Goal: Transaction & Acquisition: Purchase product/service

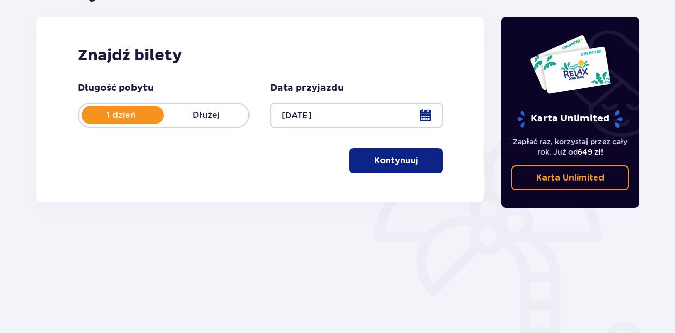
scroll to position [134, 0]
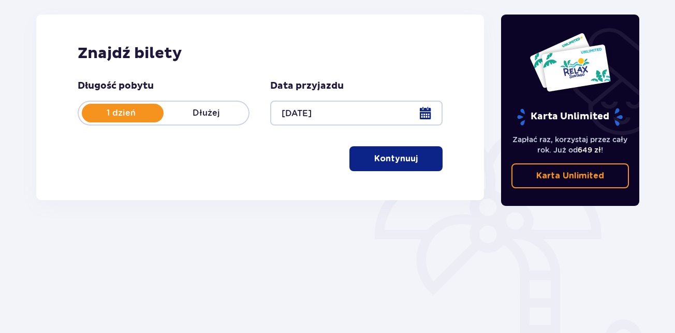
click at [414, 160] on span "button" at bounding box center [420, 158] width 12 height 12
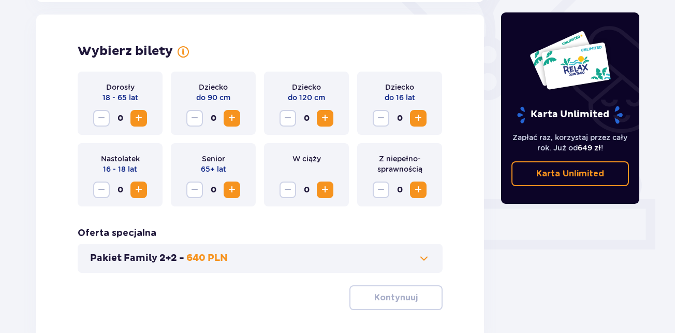
scroll to position [288, 0]
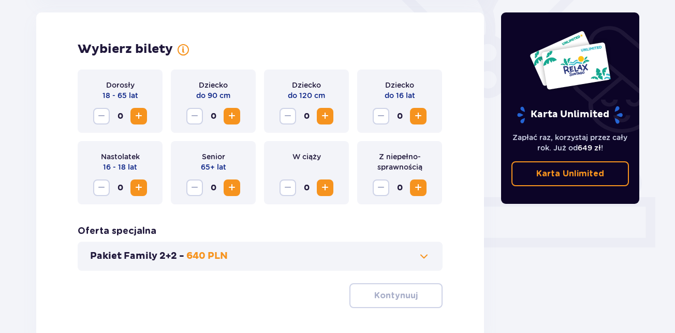
click at [137, 185] on span "Zwiększ" at bounding box center [139, 187] width 12 height 12
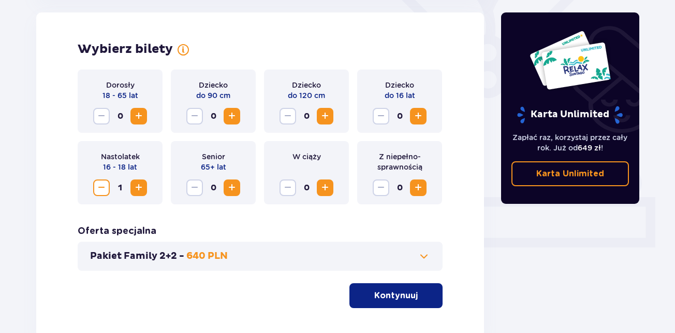
click at [137, 184] on span "Zwiększ" at bounding box center [139, 187] width 12 height 12
click at [418, 118] on span "Zwiększ" at bounding box center [418, 116] width 12 height 12
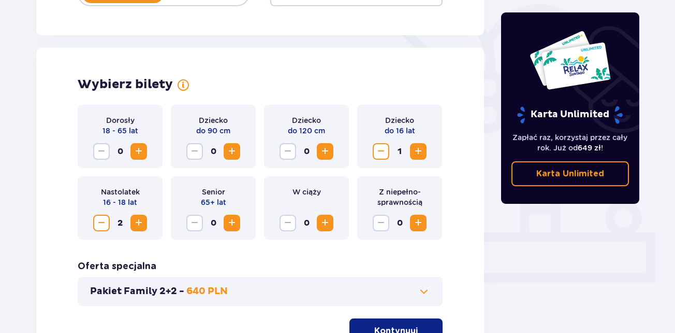
scroll to position [354, 0]
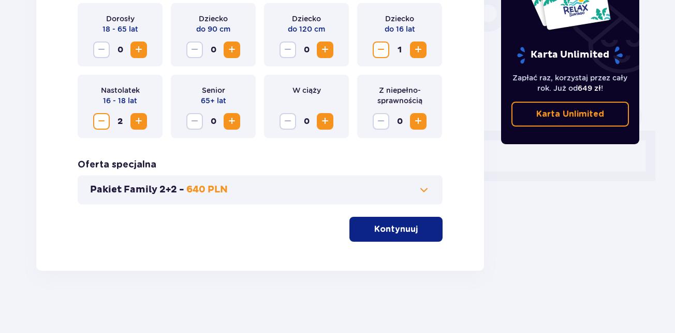
click at [425, 190] on span at bounding box center [424, 189] width 12 height 12
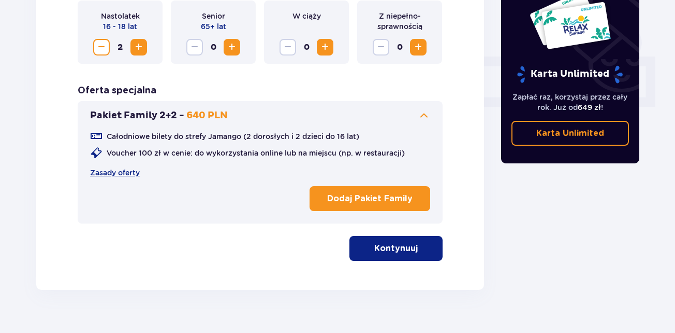
scroll to position [429, 0]
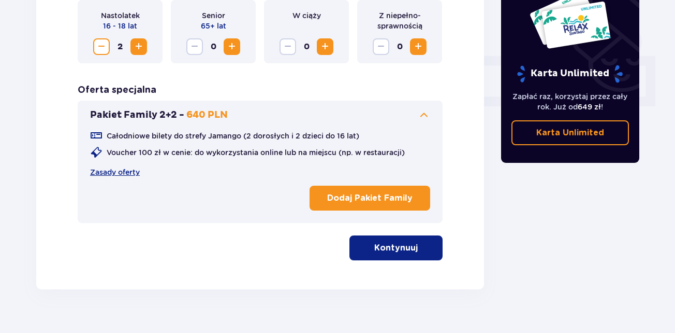
click at [411, 247] on button "Kontynuuj" at bounding box center [396, 247] width 93 height 25
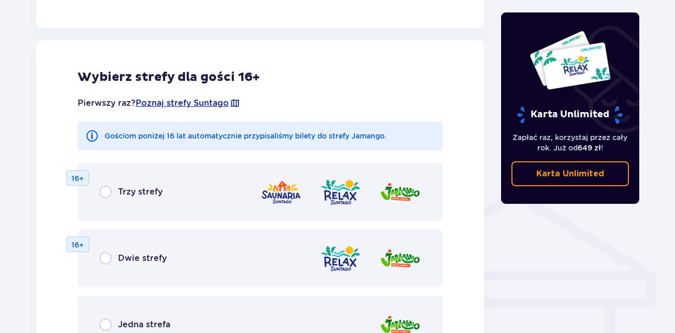
scroll to position [668, 0]
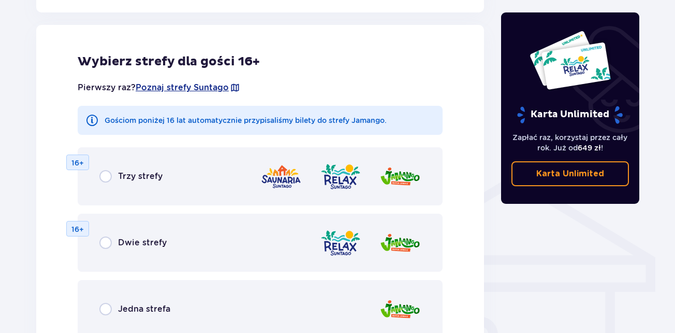
drag, startPoint x: 675, startPoint y: 218, endPoint x: 676, endPoint y: 258, distance: 40.4
click at [107, 241] on input "radio" at bounding box center [105, 242] width 12 height 12
radio input "true"
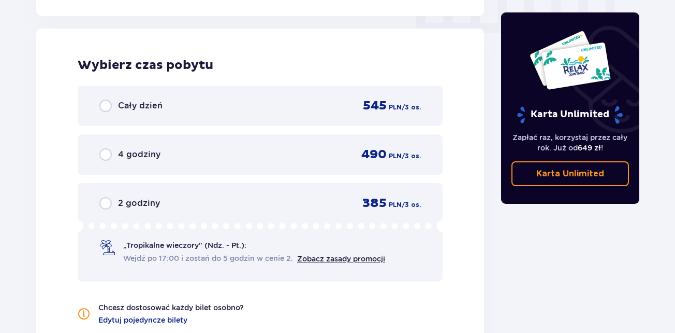
scroll to position [1066, 0]
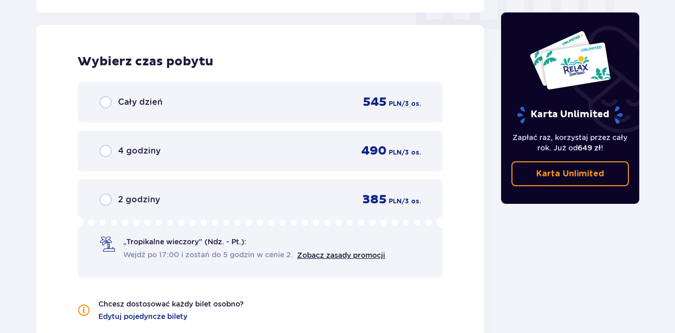
click at [106, 101] on input "radio" at bounding box center [105, 102] width 12 height 12
radio input "true"
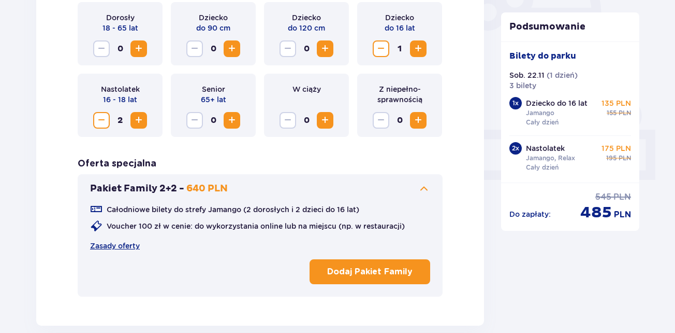
scroll to position [351, 0]
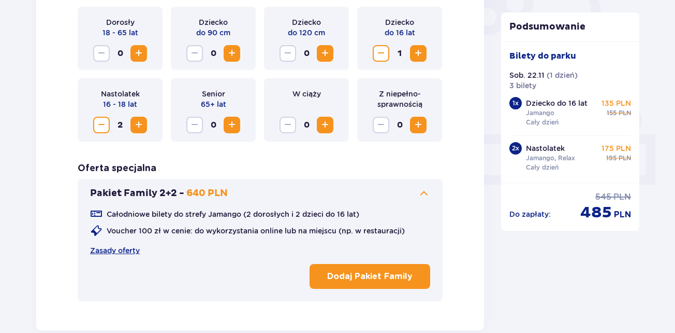
click at [141, 122] on span "Zwiększ" at bounding box center [139, 125] width 12 height 12
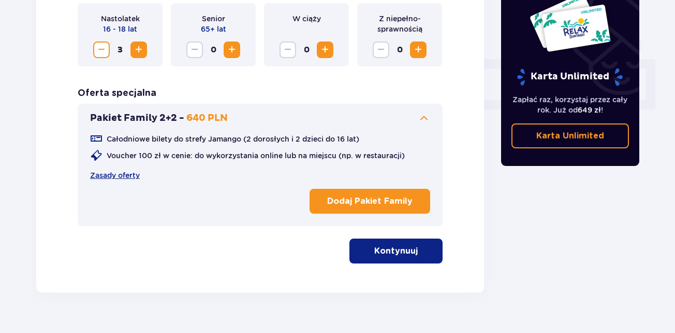
scroll to position [447, 0]
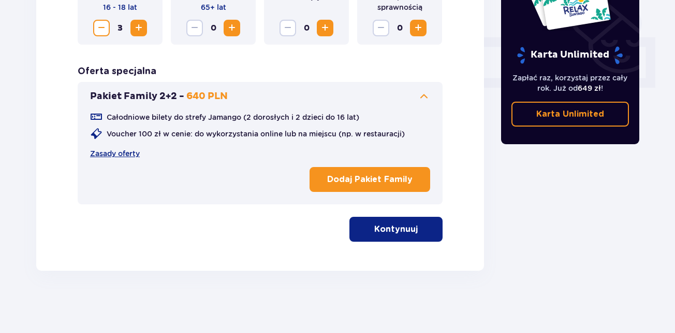
click at [417, 231] on span "button" at bounding box center [420, 229] width 12 height 12
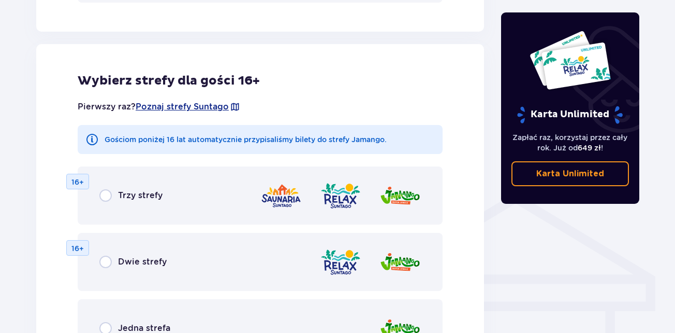
scroll to position [668, 0]
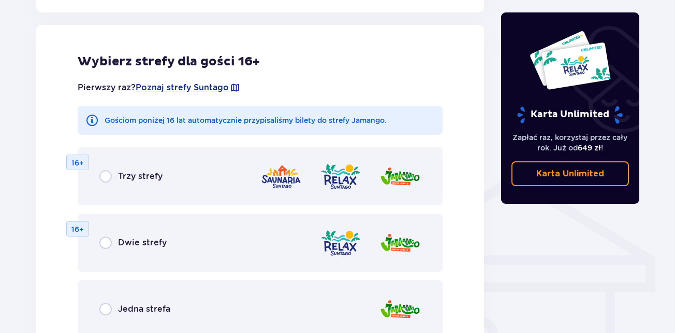
click at [108, 242] on input "radio" at bounding box center [105, 242] width 12 height 12
radio input "true"
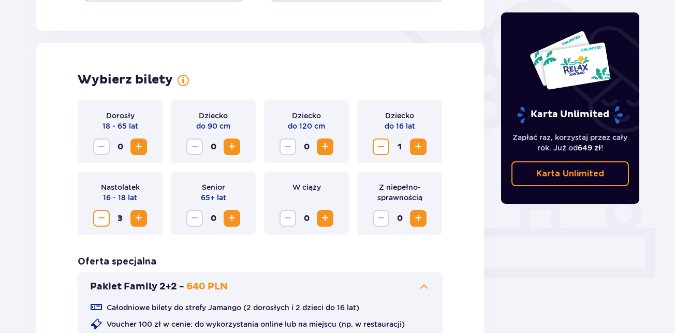
scroll to position [260, 0]
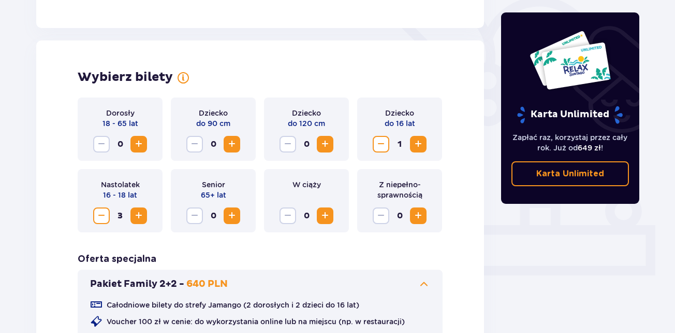
click at [381, 143] on span "Zmniejsz" at bounding box center [381, 144] width 12 height 12
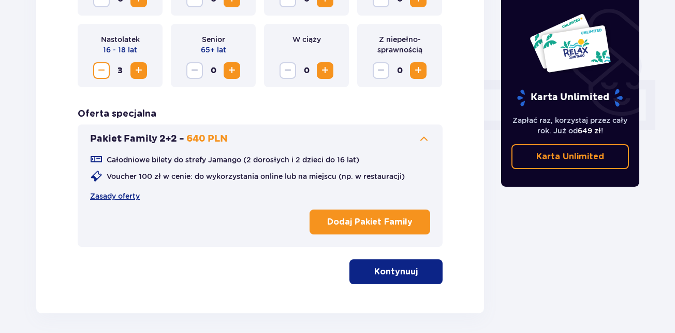
scroll to position [433, 0]
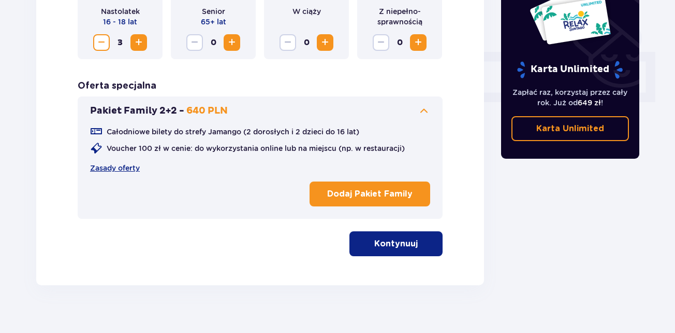
click at [428, 243] on button "Kontynuuj" at bounding box center [396, 243] width 93 height 25
click at [428, 243] on div "Wybierz bilety Dorosły 18 - 65 lat 0 Dziecko do 90 cm 0 Dziecko do 120 cm 0 Dzi…" at bounding box center [260, 75] width 448 height 417
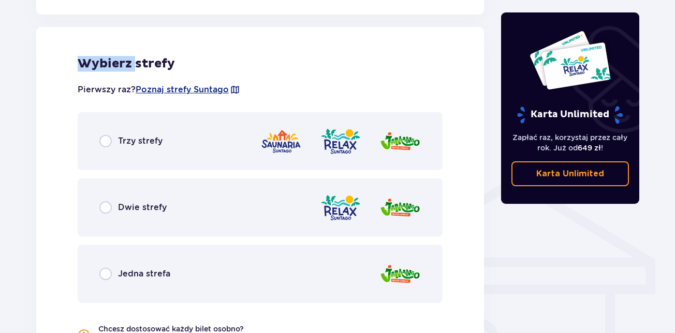
scroll to position [668, 0]
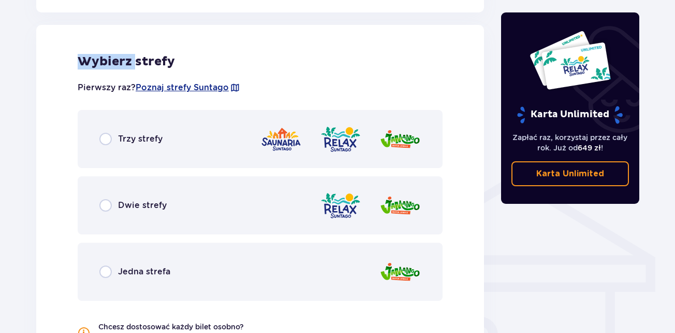
click at [107, 202] on input "radio" at bounding box center [105, 205] width 12 height 12
radio input "true"
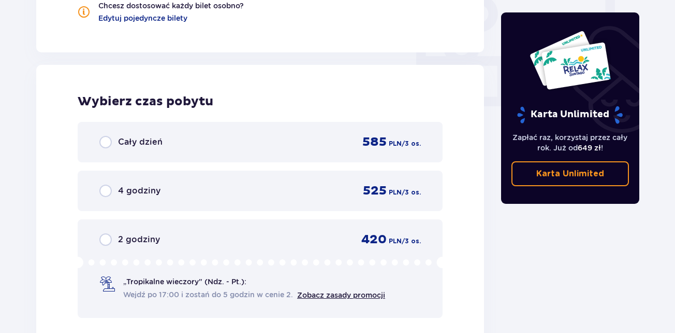
scroll to position [1029, 0]
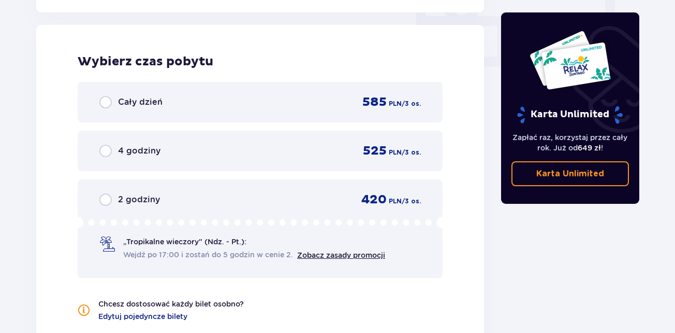
click at [108, 105] on input "radio" at bounding box center [105, 102] width 12 height 12
radio input "true"
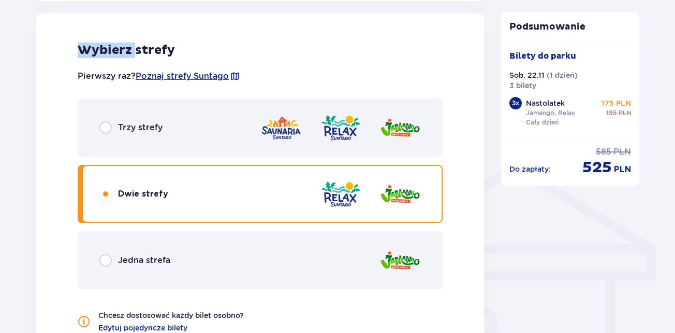
scroll to position [625, 0]
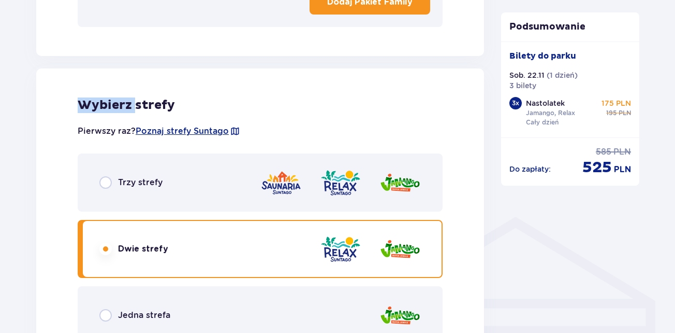
click at [108, 181] on input "radio" at bounding box center [105, 182] width 12 height 12
radio input "true"
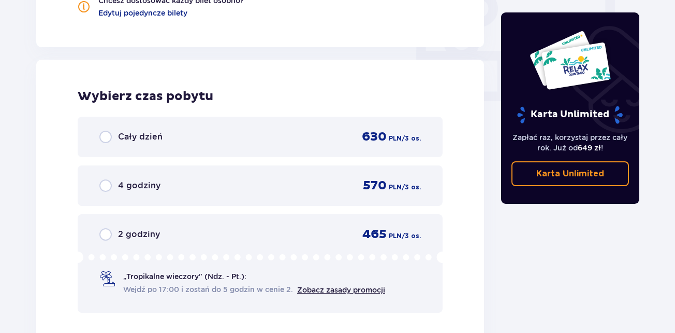
scroll to position [1029, 0]
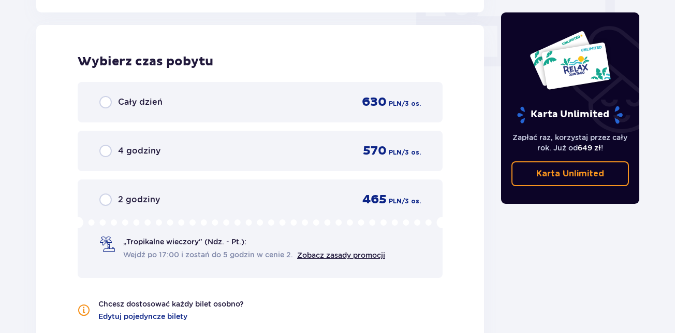
click at [107, 102] on input "radio" at bounding box center [105, 102] width 12 height 12
radio input "true"
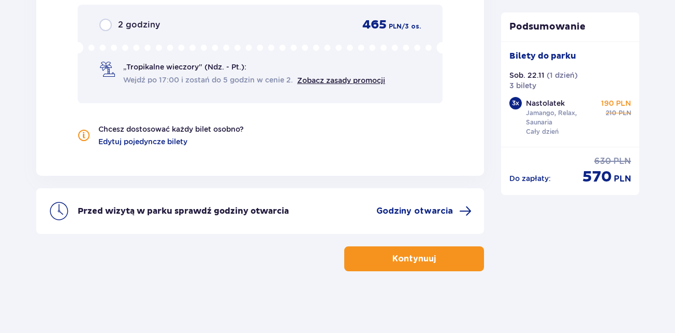
scroll to position [1204, 0]
click at [423, 263] on p "Kontynuuj" at bounding box center [415, 257] width 44 height 11
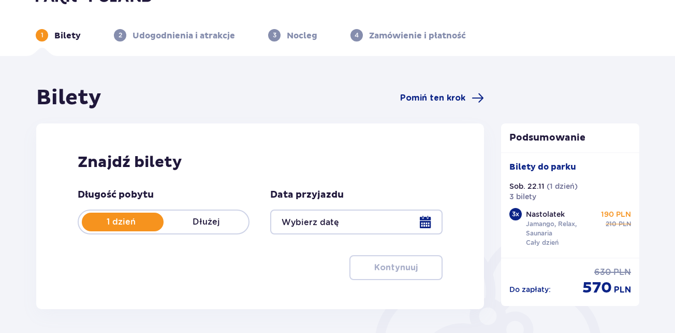
type input "[DATE]"
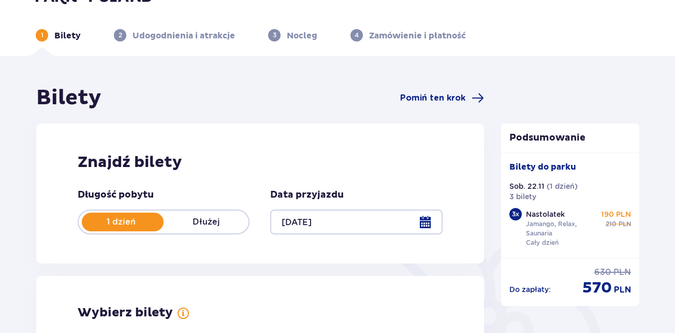
scroll to position [186, 0]
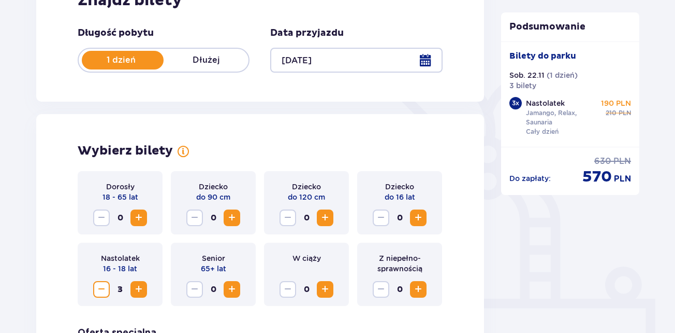
click at [103, 288] on span "Zmniejsz" at bounding box center [101, 289] width 12 height 12
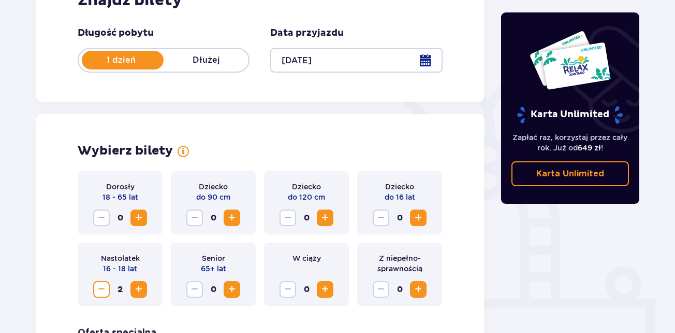
click at [103, 288] on span "Zmniejsz" at bounding box center [101, 289] width 12 height 12
click at [141, 219] on span "Zwiększ" at bounding box center [139, 217] width 12 height 12
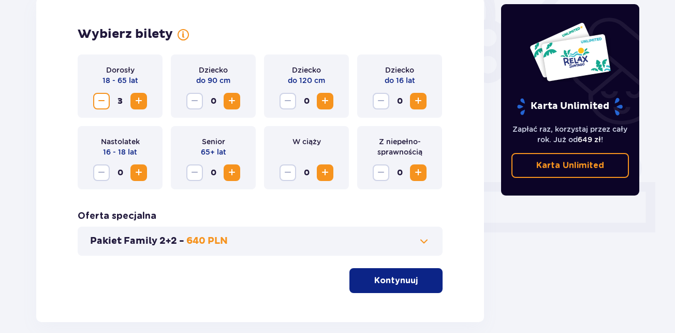
scroll to position [339, 0]
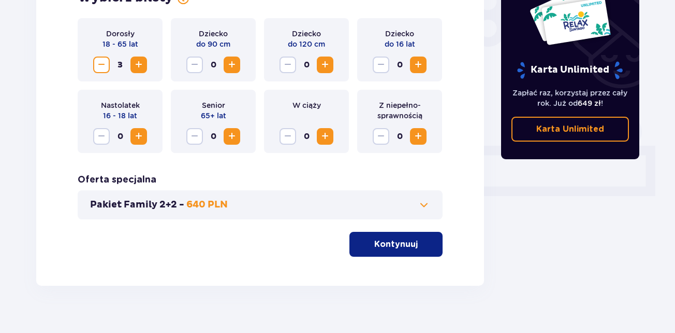
click at [409, 244] on p "Kontynuuj" at bounding box center [396, 243] width 44 height 11
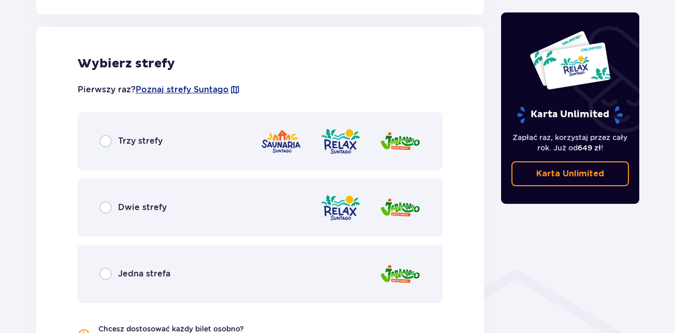
scroll to position [575, 0]
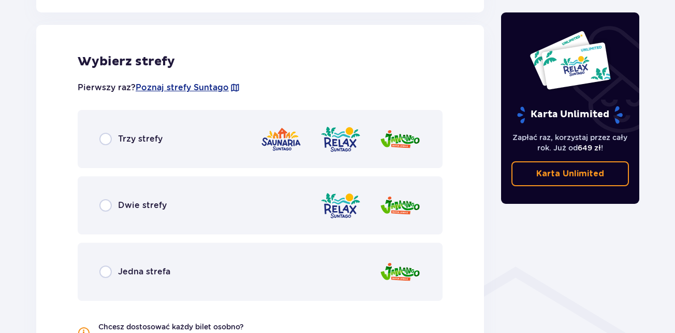
click at [106, 141] on input "radio" at bounding box center [105, 139] width 12 height 12
radio input "true"
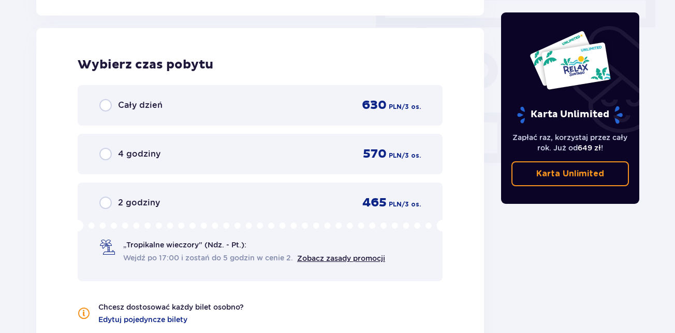
scroll to position [935, 0]
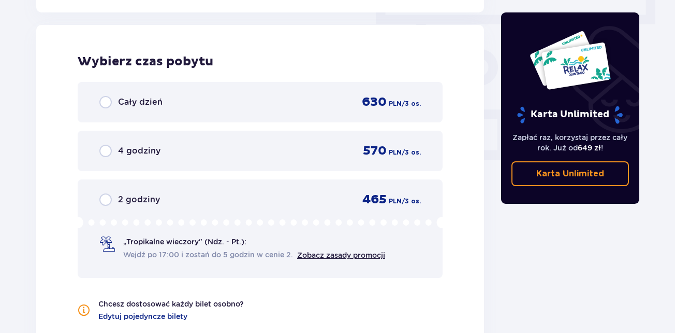
click at [106, 104] on input "radio" at bounding box center [105, 102] width 12 height 12
radio input "true"
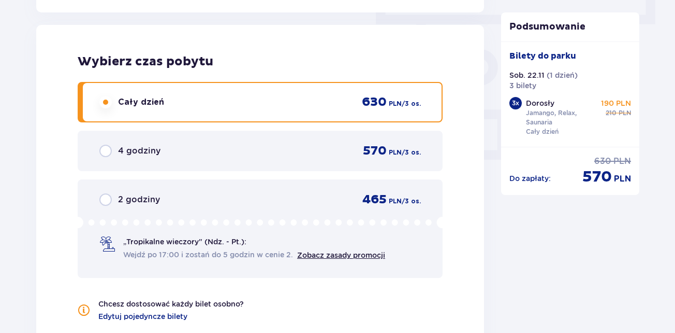
scroll to position [1110, 0]
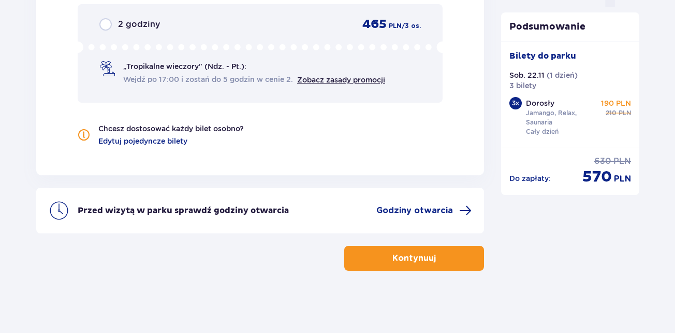
click at [99, 18] on input "radio" at bounding box center [105, 24] width 12 height 12
radio input "true"
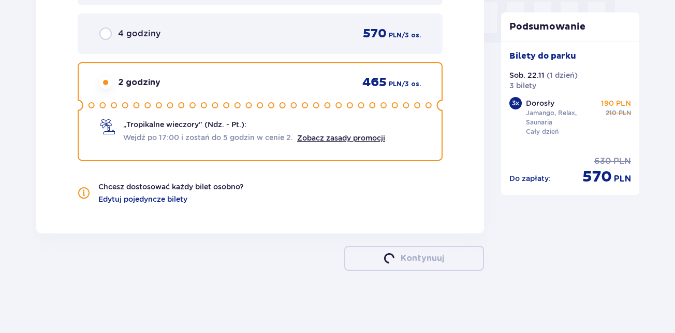
click at [99, 27] on input "radio" at bounding box center [105, 33] width 12 height 12
radio input "true"
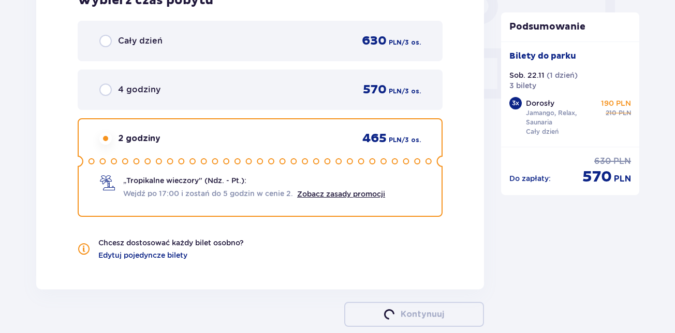
click at [99, 132] on input "radio" at bounding box center [105, 138] width 12 height 12
radio input "true"
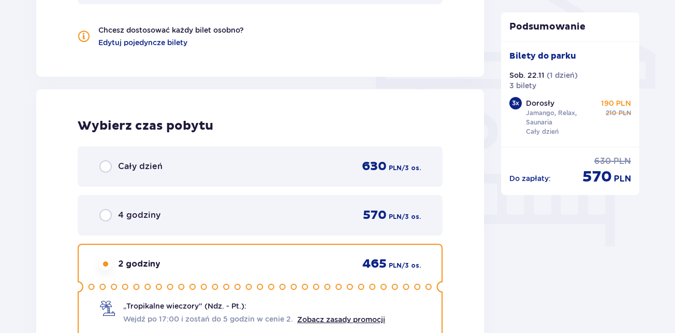
click at [99, 209] on input "radio" at bounding box center [105, 215] width 12 height 12
radio input "true"
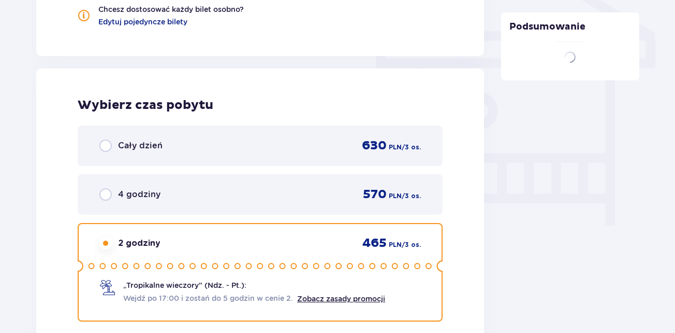
click at [99, 139] on input "radio" at bounding box center [105, 145] width 12 height 12
radio input "true"
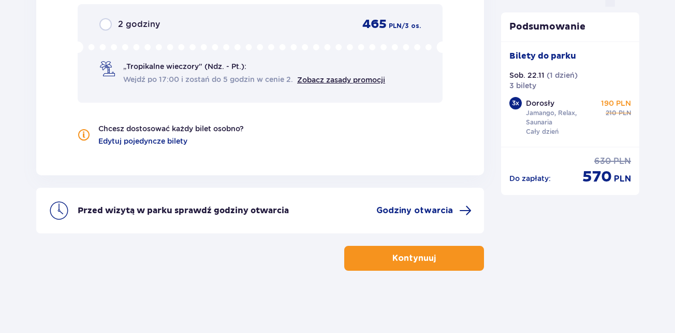
click at [417, 258] on p "Kontynuuj" at bounding box center [415, 257] width 44 height 11
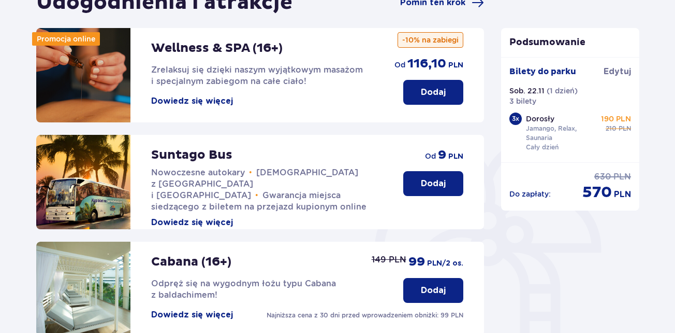
scroll to position [118, 0]
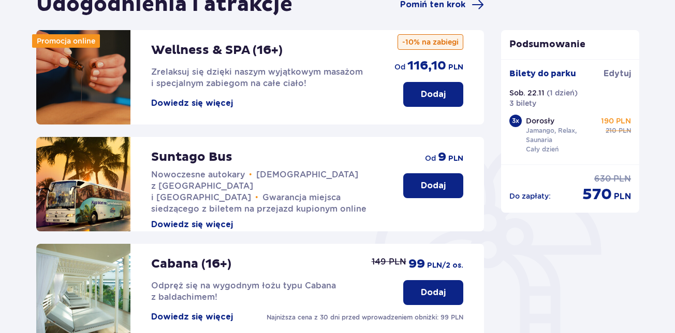
click at [433, 187] on p "Dodaj" at bounding box center [433, 185] width 25 height 11
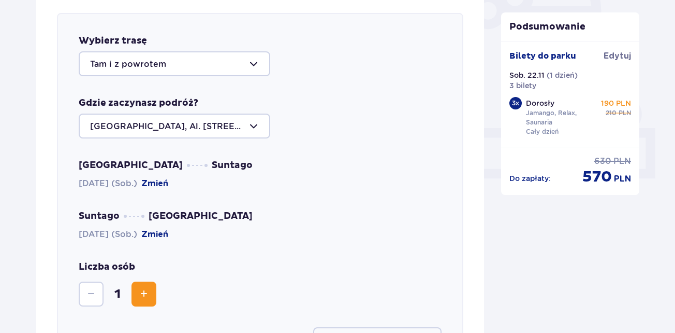
scroll to position [357, 0]
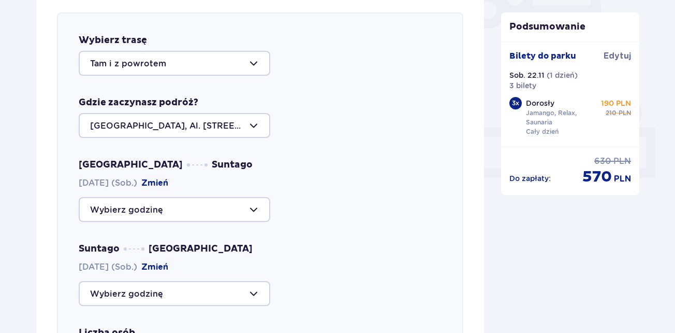
click at [254, 295] on div at bounding box center [175, 293] width 192 height 25
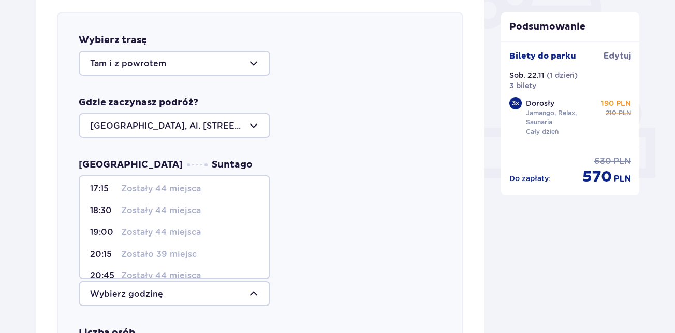
scroll to position [0, 0]
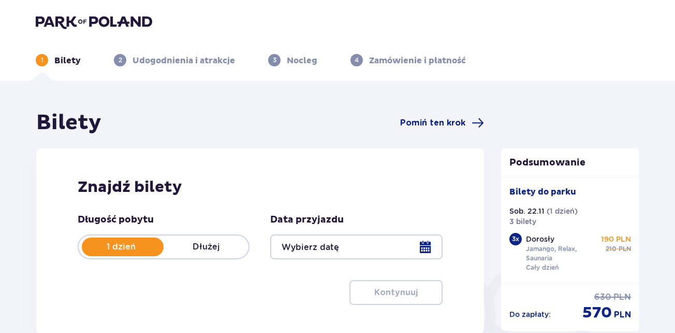
type input "22.11.25"
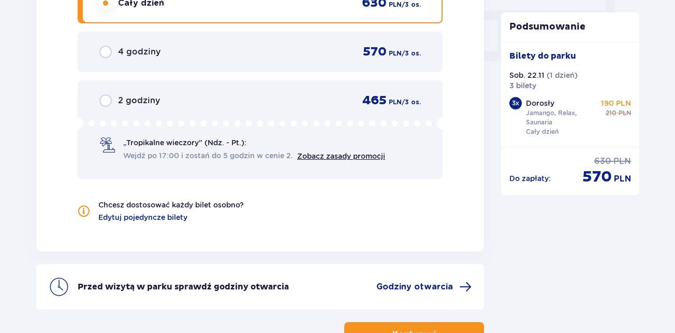
scroll to position [1110, 0]
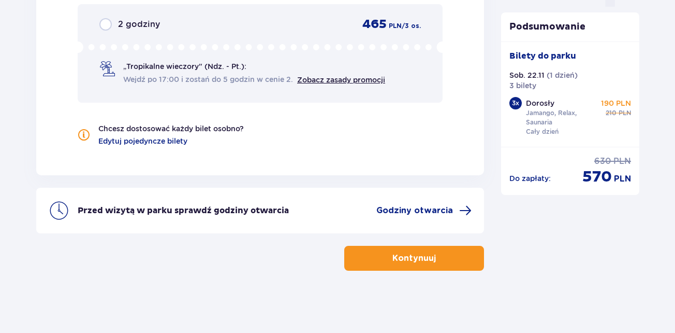
click at [432, 258] on span "button" at bounding box center [438, 258] width 12 height 12
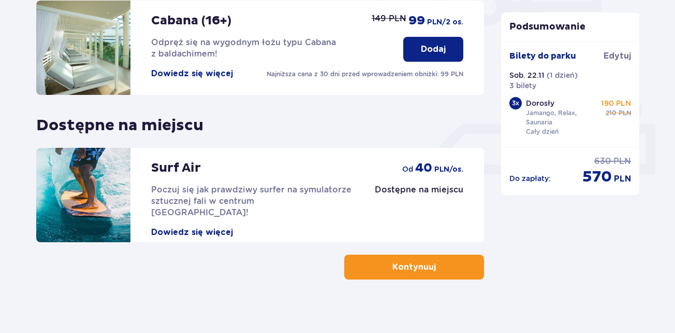
scroll to position [370, 0]
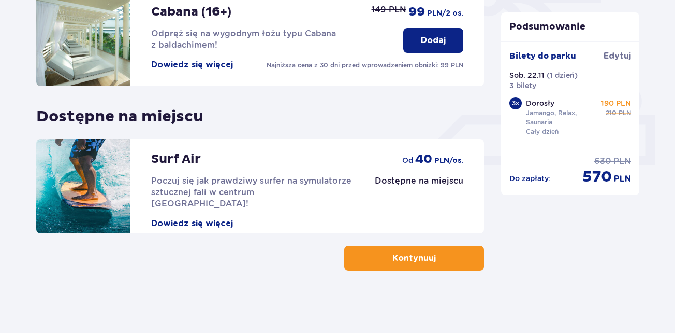
click at [429, 256] on button "Kontynuuj" at bounding box center [414, 257] width 140 height 25
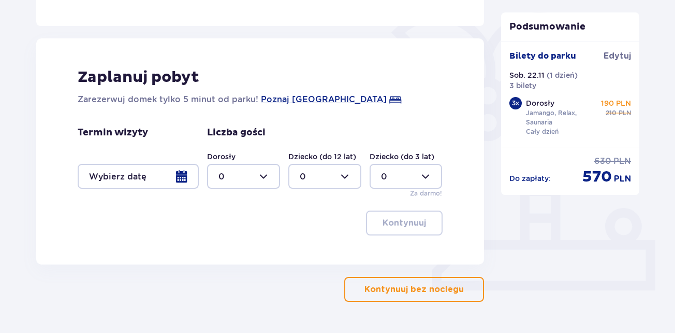
scroll to position [276, 0]
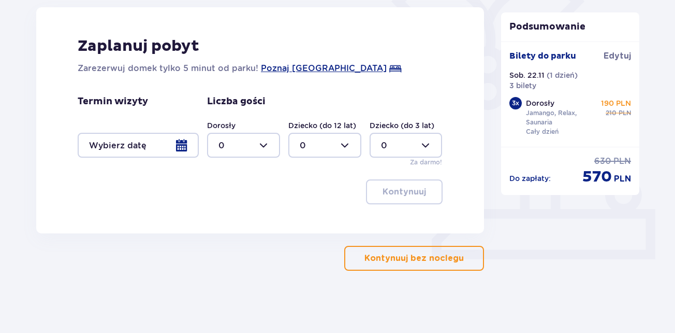
click at [433, 262] on p "Kontynuuj bez noclegu" at bounding box center [414, 257] width 99 height 11
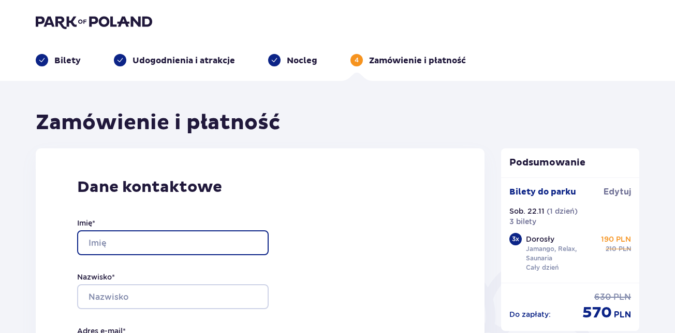
click at [133, 247] on input "Imię *" at bounding box center [173, 242] width 192 height 25
type input "krzysztof"
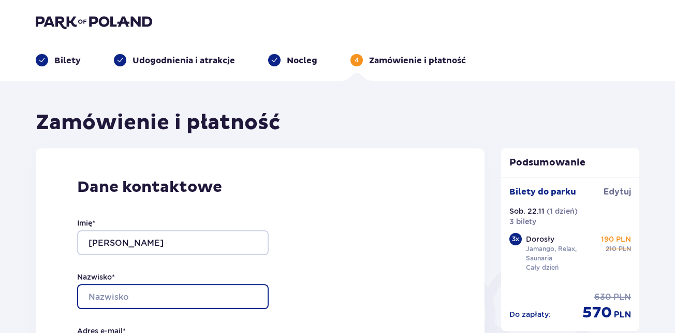
click at [112, 294] on input "Nazwisko *" at bounding box center [173, 296] width 192 height 25
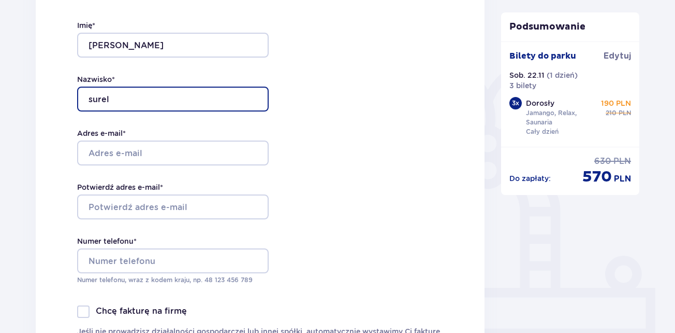
scroll to position [206, 0]
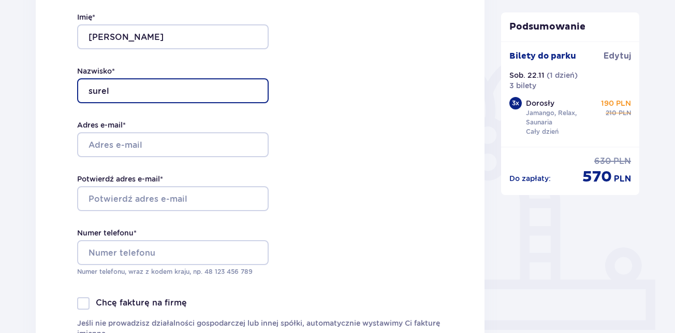
type input "surel"
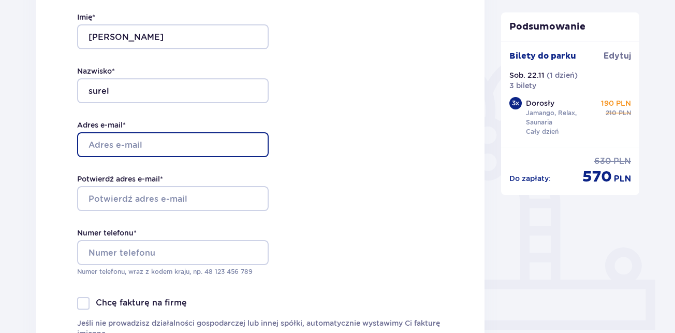
click at [102, 145] on input "Adres e-mail *" at bounding box center [173, 144] width 192 height 25
type input "[EMAIL_ADDRESS][DOMAIN_NAME]"
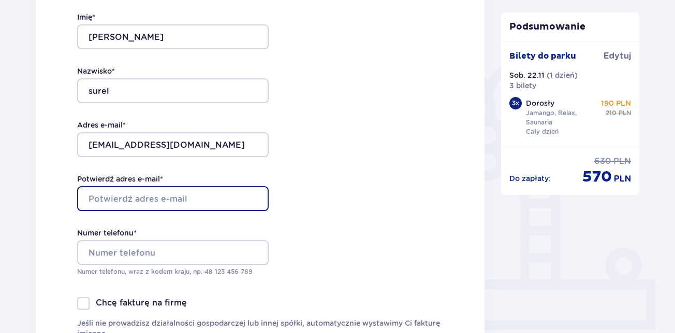
click at [100, 194] on input "Potwierdź adres e-mail *" at bounding box center [173, 198] width 192 height 25
click at [147, 198] on input "cross007@oppl" at bounding box center [173, 198] width 192 height 25
type input "[EMAIL_ADDRESS][DOMAIN_NAME]"
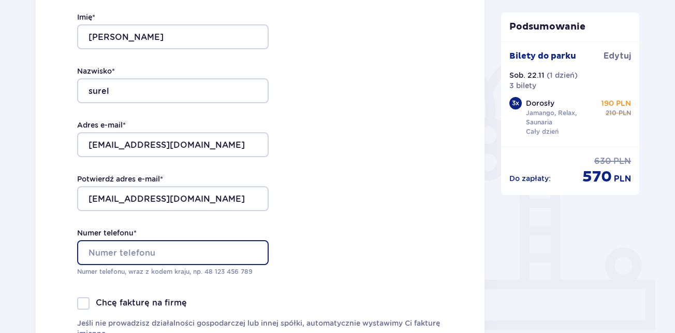
click at [125, 254] on input "Numer telefonu *" at bounding box center [173, 252] width 192 height 25
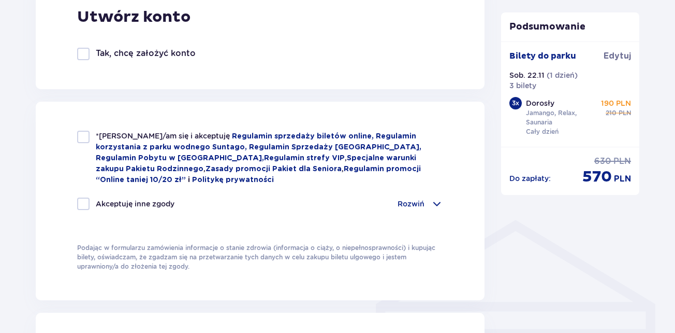
scroll to position [668, 0]
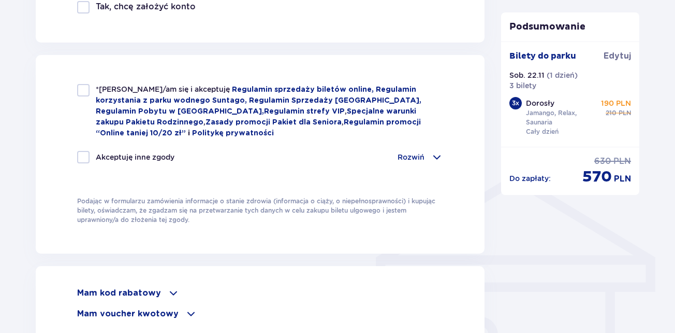
type input "603501007"
click at [83, 151] on div at bounding box center [83, 157] width 12 height 12
checkbox input "true"
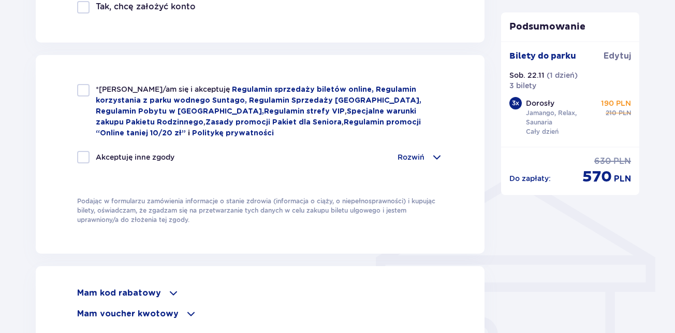
checkbox input "true"
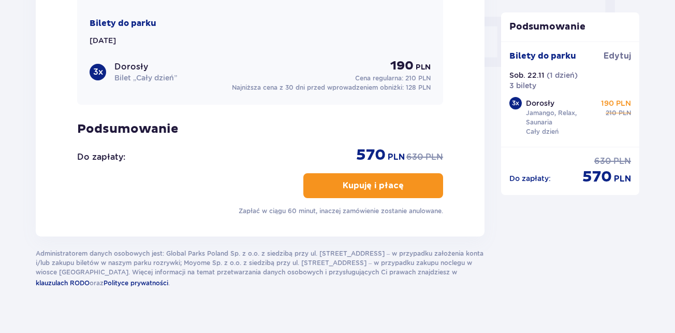
scroll to position [1043, 0]
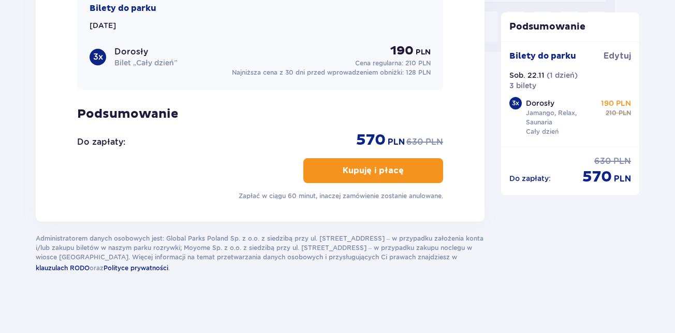
click at [360, 168] on p "Kupuję i płacę" at bounding box center [373, 170] width 61 height 11
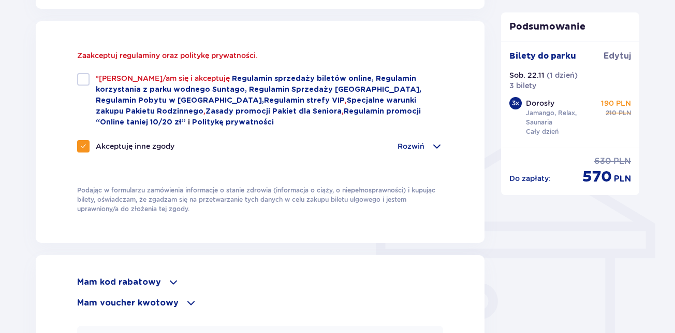
scroll to position [700, 0]
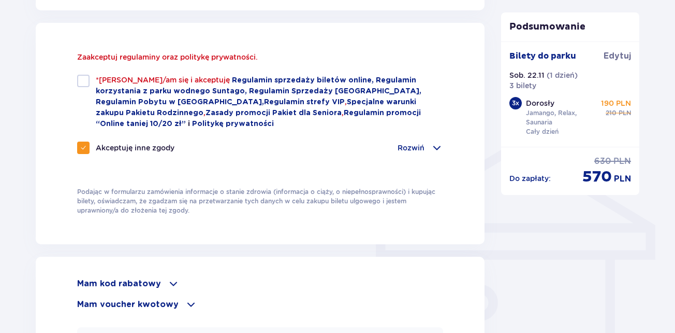
click at [85, 79] on div at bounding box center [83, 81] width 12 height 12
checkbox input "true"
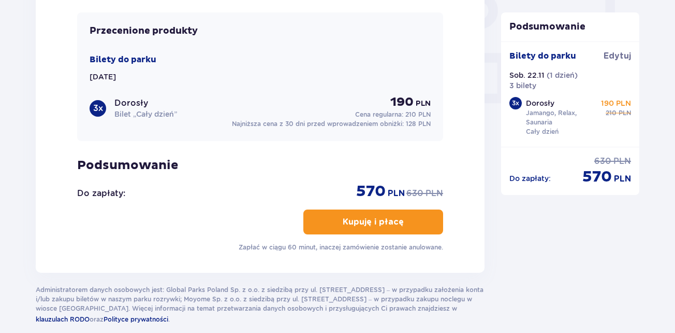
scroll to position [996, 0]
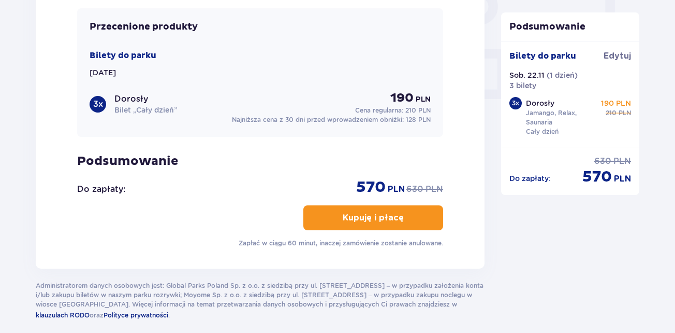
click at [367, 216] on p "Kupuję i płacę" at bounding box center [373, 217] width 61 height 11
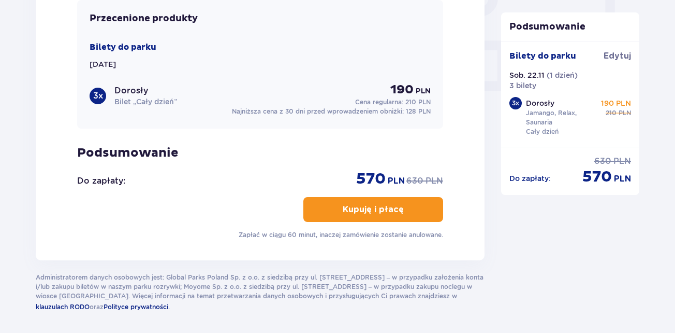
scroll to position [1009, 0]
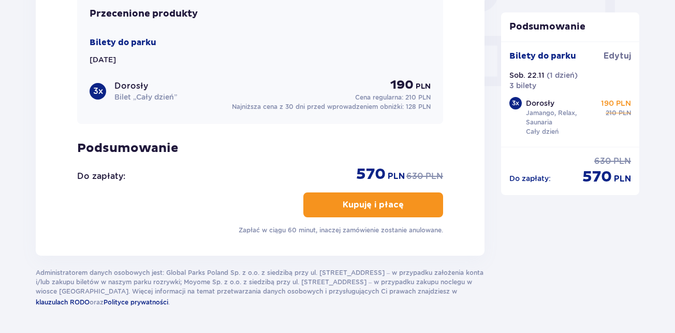
click at [391, 207] on p "Kupuję i płacę" at bounding box center [373, 204] width 61 height 11
click at [379, 200] on p "Kupuję i płacę" at bounding box center [373, 204] width 61 height 11
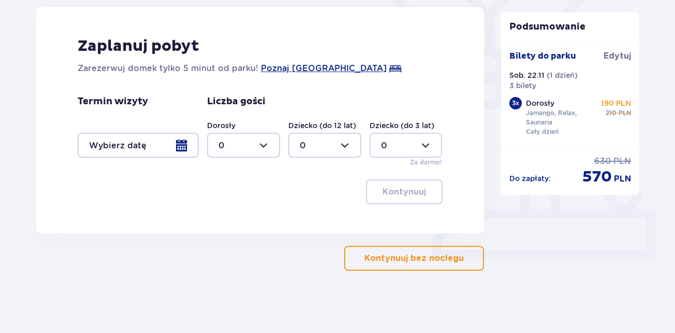
scroll to position [276, 0]
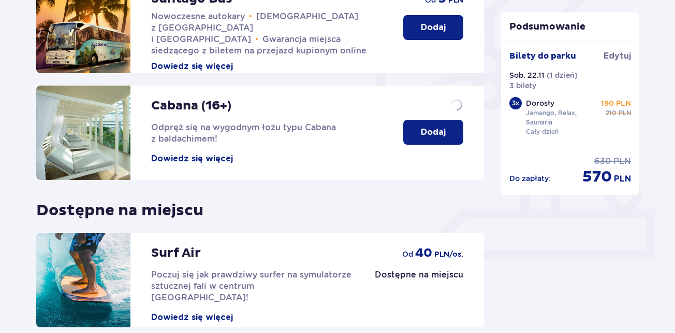
scroll to position [370, 0]
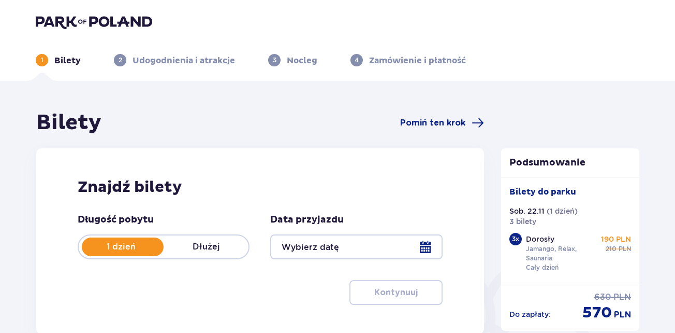
type input "22.11.25"
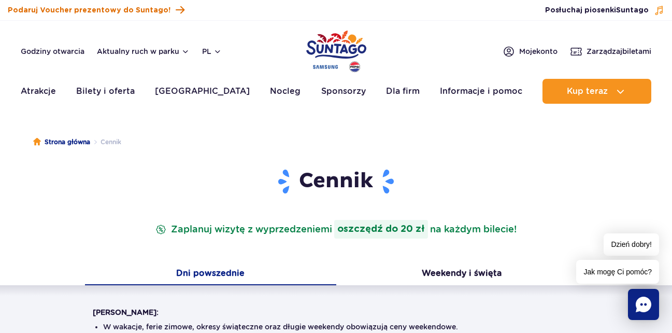
click at [73, 8] on span "Podaruj Voucher prezentowy do Suntago!" at bounding box center [89, 10] width 163 height 10
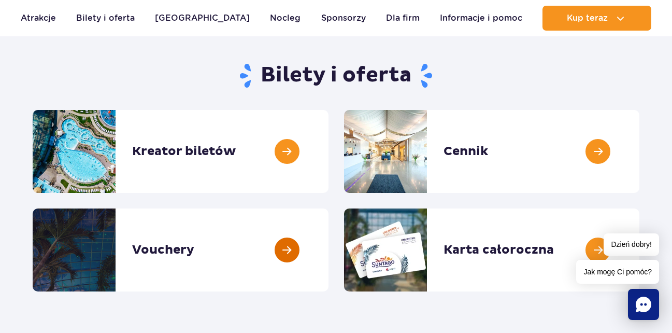
click at [328, 248] on link at bounding box center [328, 249] width 0 height 83
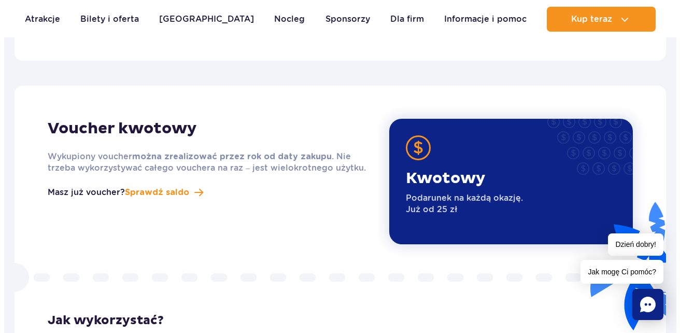
scroll to position [1268, 0]
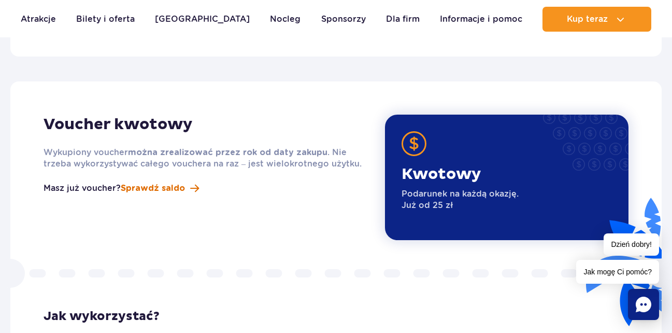
click at [159, 182] on span "Sprawdź saldo" at bounding box center [153, 188] width 64 height 12
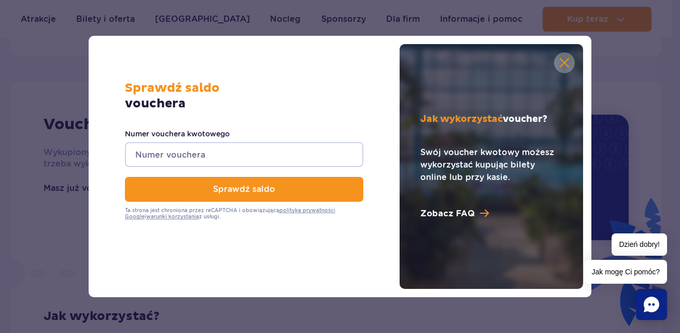
click at [166, 155] on input "Numer vouchera kwotowego" at bounding box center [244, 154] width 238 height 25
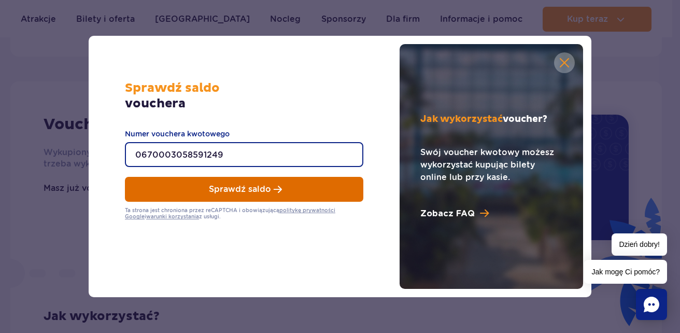
type input "0670003058591249"
click at [187, 187] on button "Sprawdź saldo" at bounding box center [244, 189] width 238 height 25
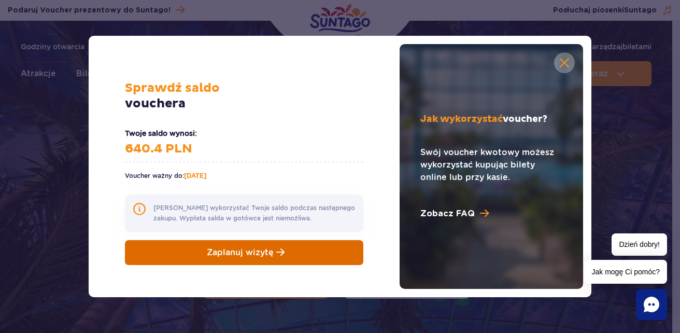
click at [237, 254] on span "Zaplanuj wizytę" at bounding box center [240, 252] width 67 height 10
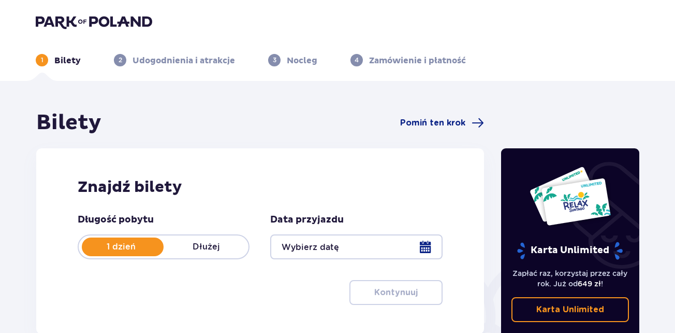
click at [394, 250] on div at bounding box center [356, 246] width 172 height 25
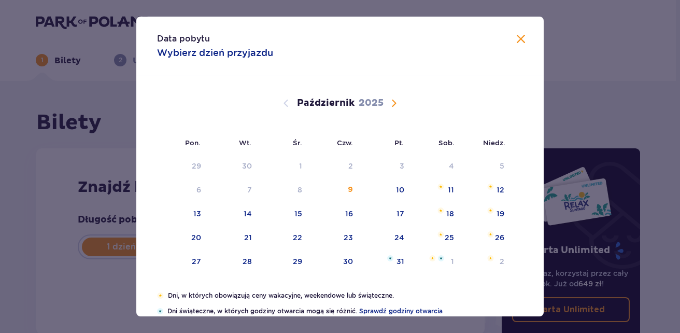
click at [391, 103] on span "Następny miesiąc" at bounding box center [393, 103] width 12 height 12
click at [445, 235] on div "22" at bounding box center [447, 237] width 9 height 10
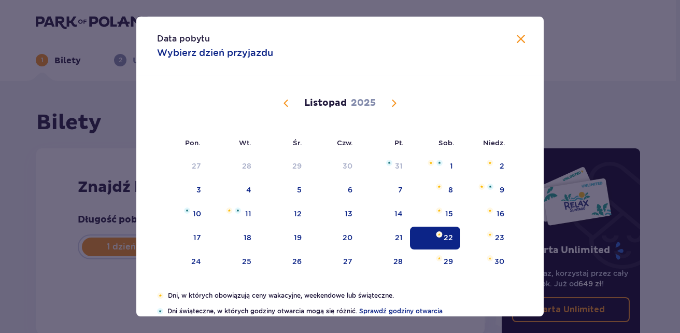
type input "22.11.25"
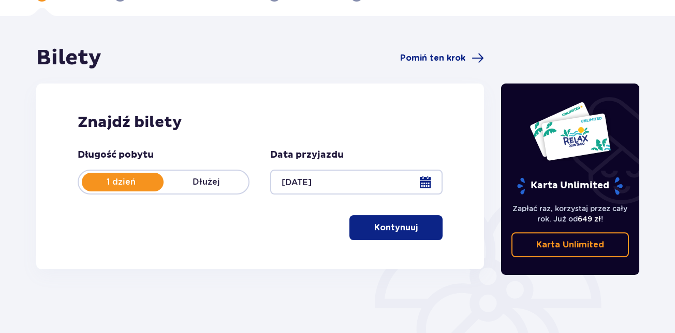
scroll to position [108, 0]
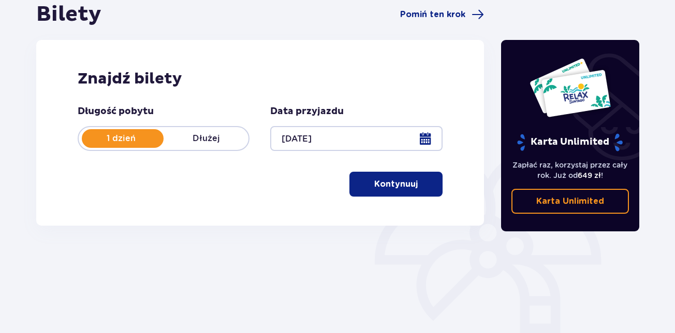
click at [377, 186] on p "Kontynuuj" at bounding box center [396, 183] width 44 height 11
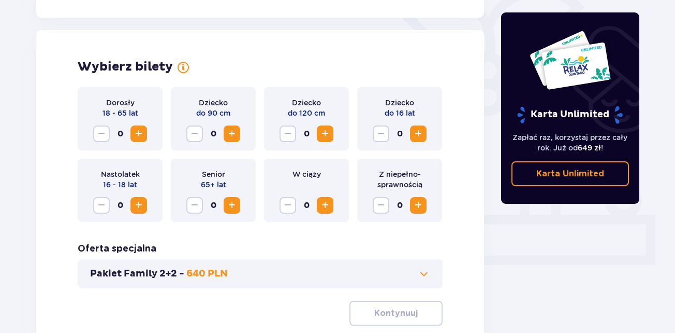
scroll to position [288, 0]
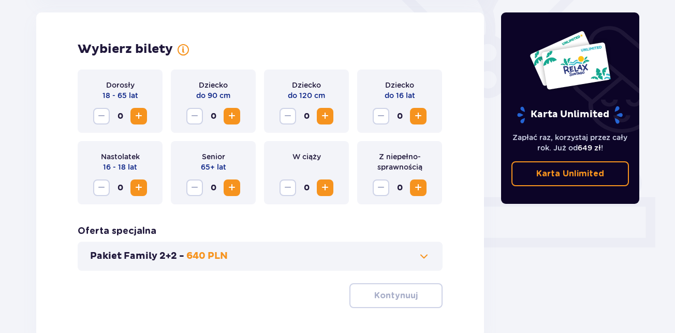
click at [137, 114] on span "Zwiększ" at bounding box center [139, 116] width 12 height 12
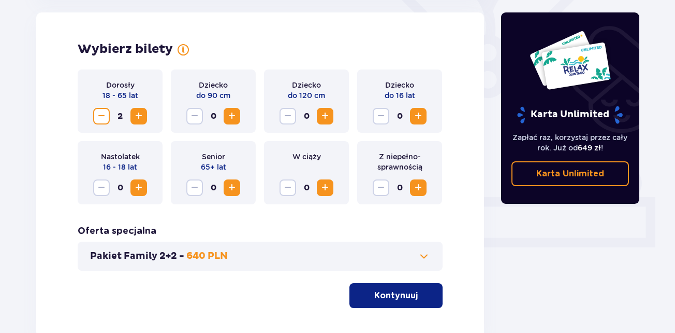
click at [137, 114] on span "Zwiększ" at bounding box center [139, 116] width 12 height 12
click at [398, 295] on p "Kontynuuj" at bounding box center [396, 295] width 44 height 11
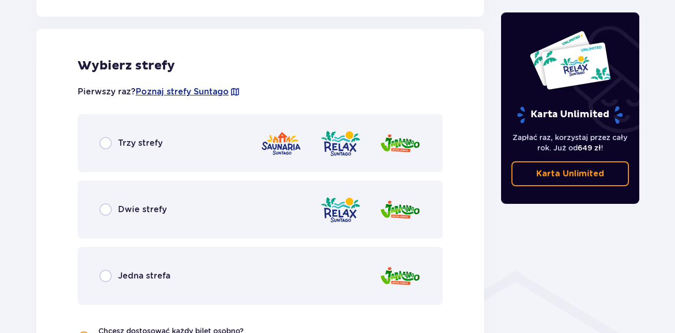
scroll to position [575, 0]
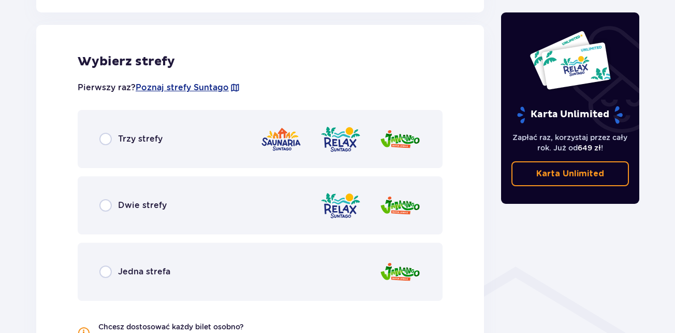
click at [108, 140] on input "radio" at bounding box center [105, 139] width 12 height 12
radio input "true"
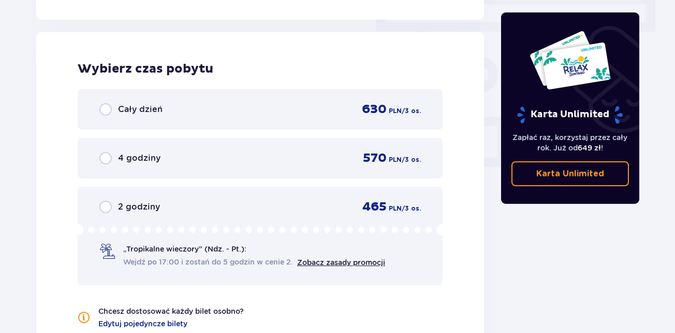
scroll to position [935, 0]
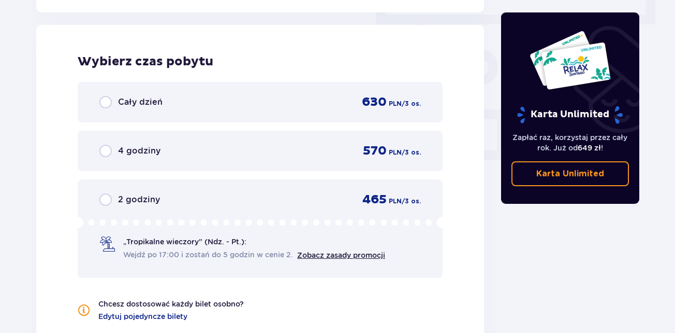
click at [107, 103] on input "radio" at bounding box center [105, 102] width 12 height 12
radio input "true"
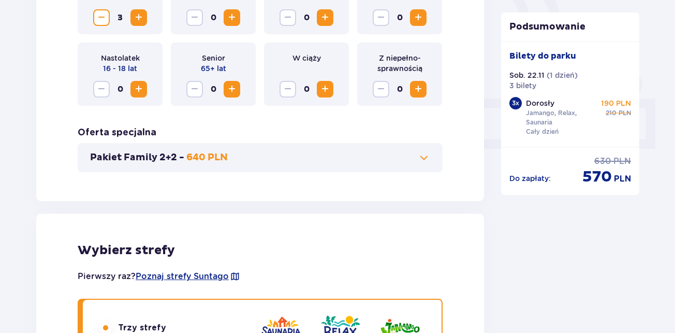
scroll to position [378, 0]
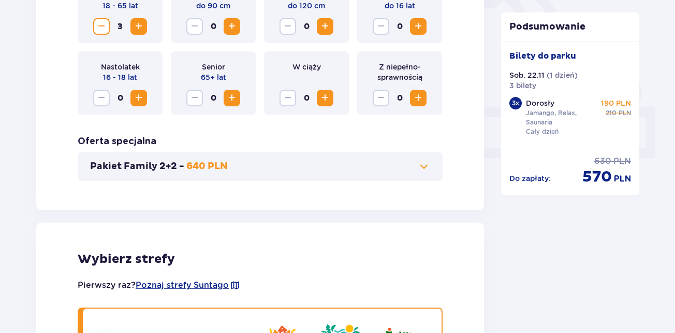
click at [314, 163] on button "Pakiet Family 2+2 - 640 PLN" at bounding box center [260, 166] width 340 height 12
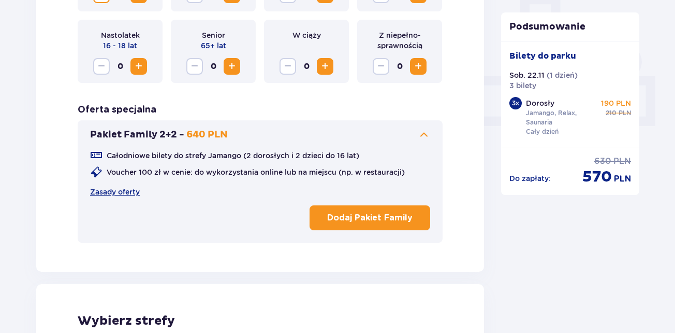
scroll to position [330, 0]
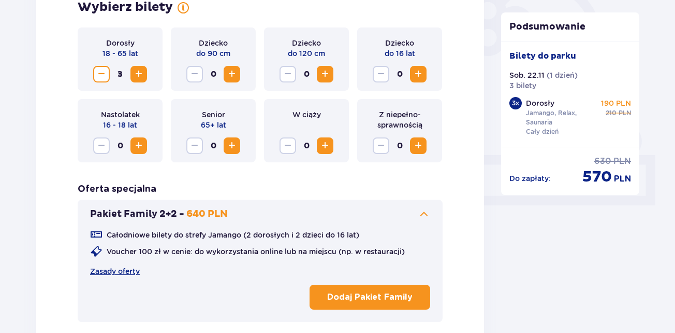
click at [419, 75] on span "Zwiększ" at bounding box center [418, 74] width 12 height 12
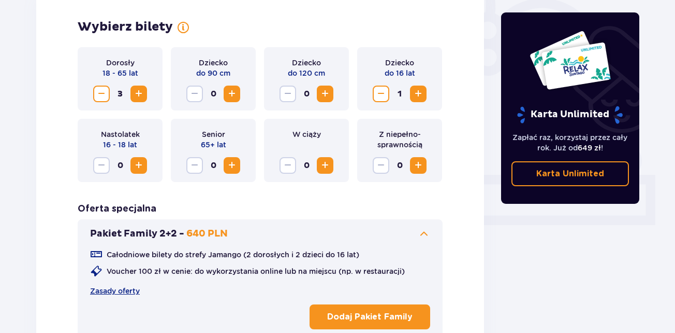
scroll to position [307, 0]
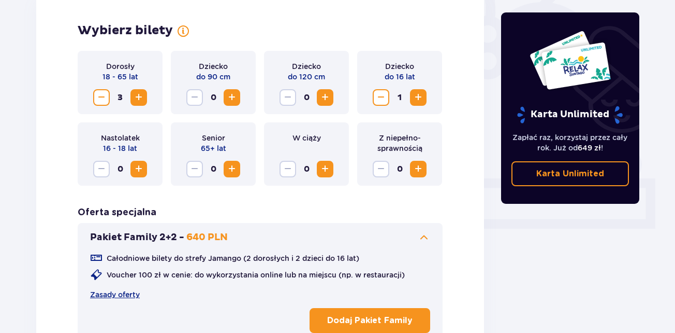
click at [383, 98] on span "Zmniejsz" at bounding box center [381, 97] width 12 height 12
click at [420, 96] on span "Zwiększ" at bounding box center [418, 97] width 12 height 12
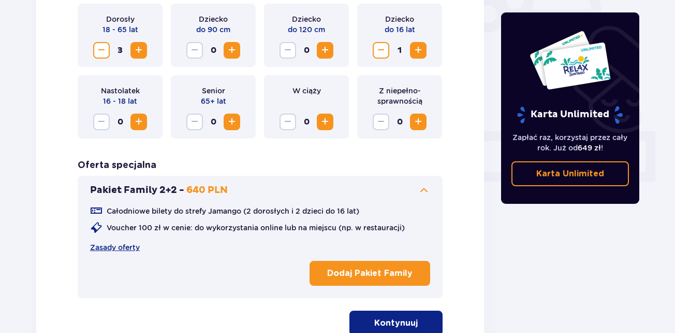
scroll to position [447, 0]
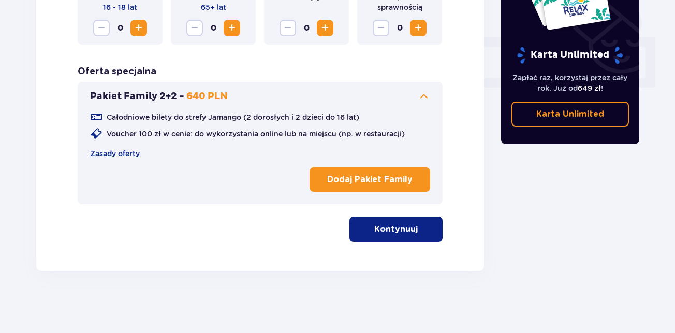
click at [384, 239] on button "Kontynuuj" at bounding box center [396, 228] width 93 height 25
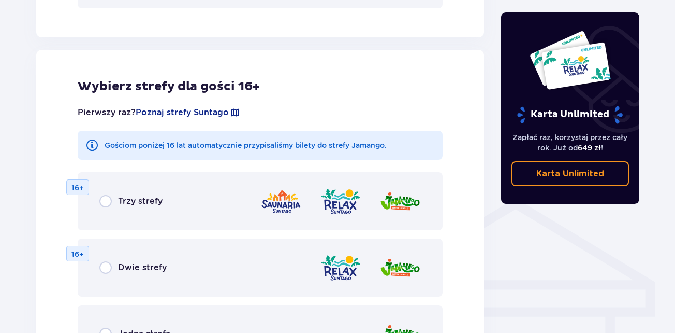
scroll to position [668, 0]
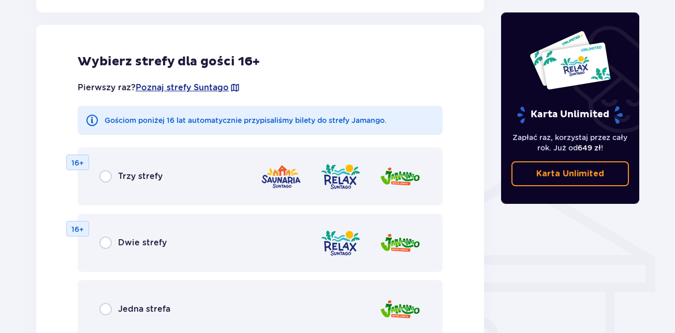
click at [107, 244] on input "radio" at bounding box center [105, 242] width 12 height 12
radio input "true"
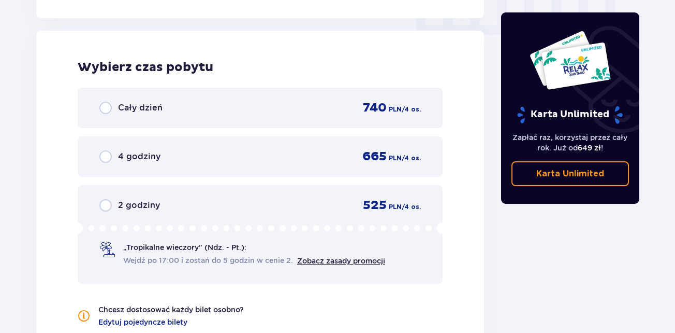
scroll to position [1066, 0]
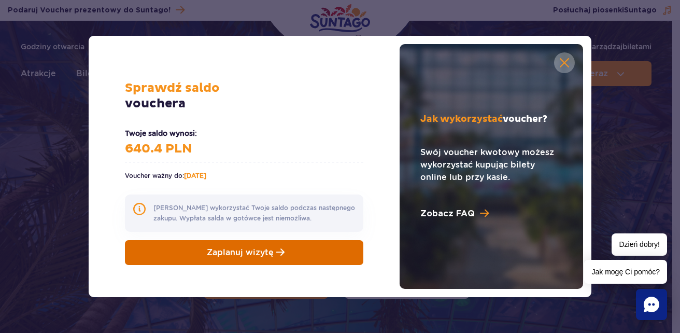
click at [221, 255] on span "Zaplanuj wizytę" at bounding box center [240, 252] width 67 height 10
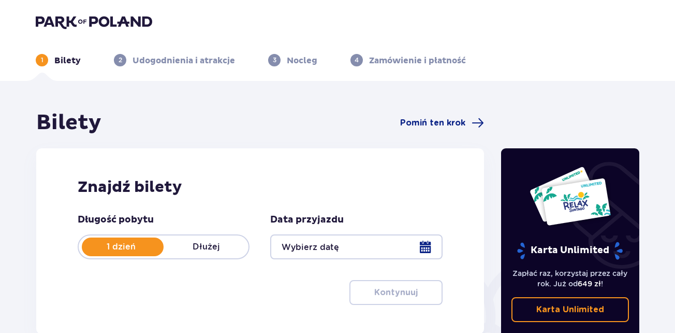
click at [423, 245] on div at bounding box center [356, 246] width 172 height 25
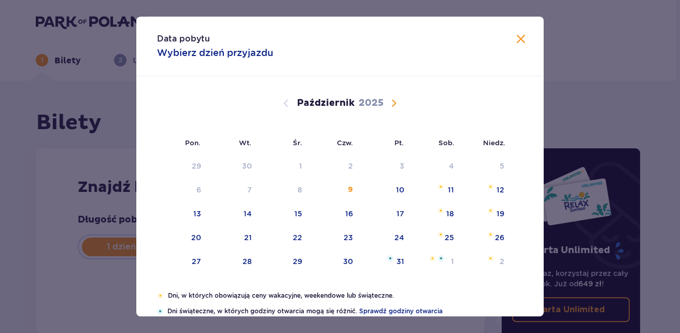
click at [393, 100] on span "Następny miesiąc" at bounding box center [393, 103] width 12 height 12
drag, startPoint x: 393, startPoint y: 100, endPoint x: 431, endPoint y: 178, distance: 86.9
click at [431, 177] on div "Październik 2025 29 30 1 2 3 4 5 6 7 8 9 10 11 12 13 14 15 16 17 18 19 20 21 22…" at bounding box center [339, 183] width 407 height 214
click at [444, 236] on div "22" at bounding box center [447, 237] width 9 height 10
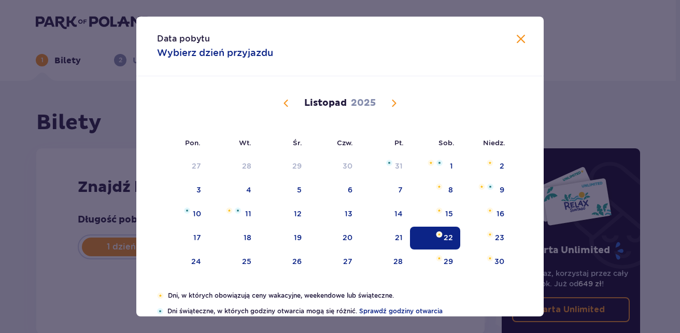
type input "22.11.25"
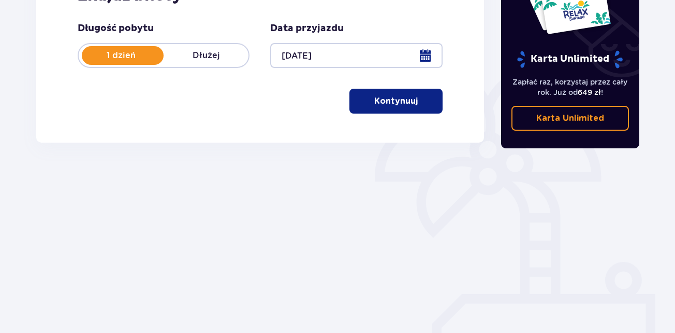
scroll to position [189, 0]
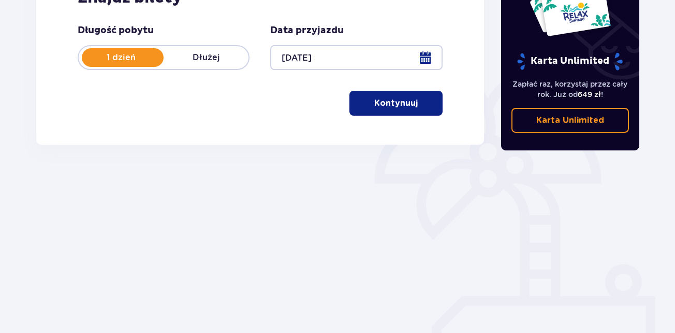
click at [395, 102] on p "Kontynuuj" at bounding box center [396, 102] width 44 height 11
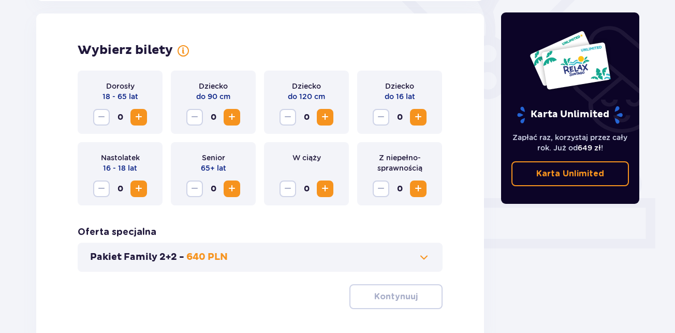
scroll to position [288, 0]
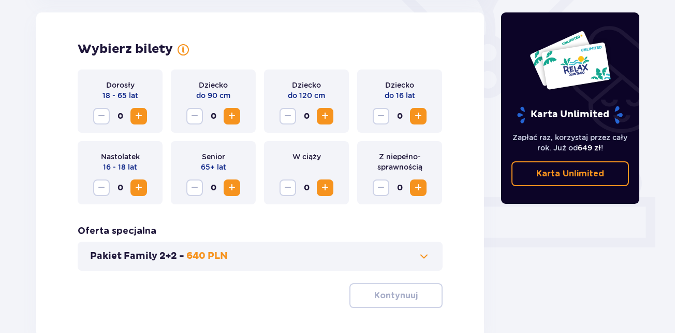
click at [138, 186] on span "Zwiększ" at bounding box center [139, 187] width 12 height 12
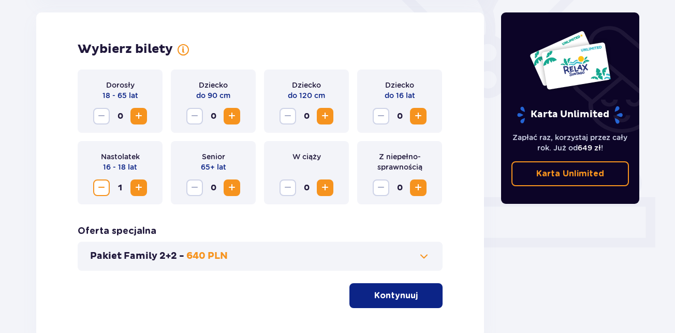
click at [102, 189] on span "Zmniejsz" at bounding box center [101, 187] width 12 height 12
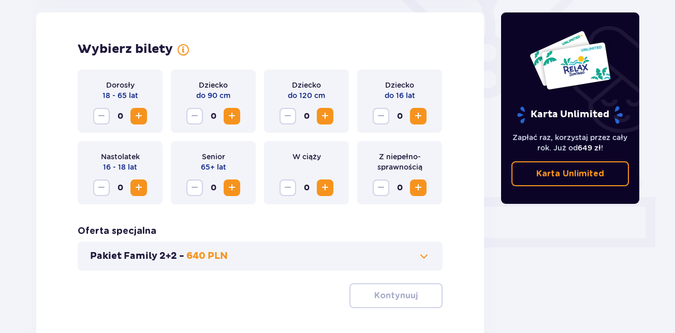
click at [137, 114] on span "Zwiększ" at bounding box center [139, 116] width 12 height 12
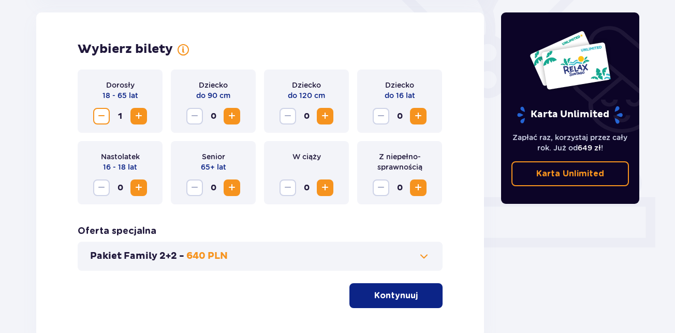
click at [137, 114] on span "Zwiększ" at bounding box center [139, 116] width 12 height 12
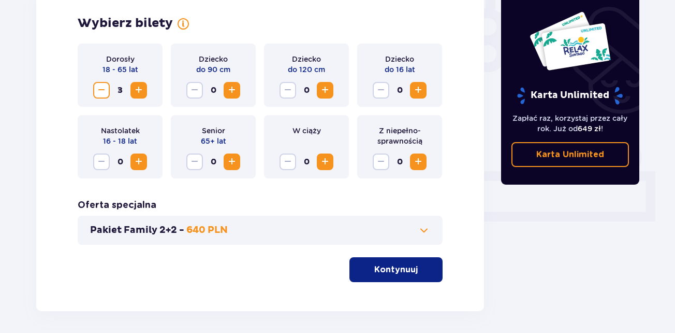
scroll to position [354, 0]
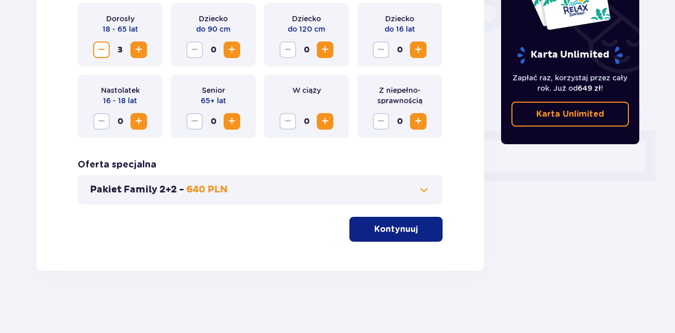
click at [421, 232] on span "button" at bounding box center [420, 229] width 12 height 12
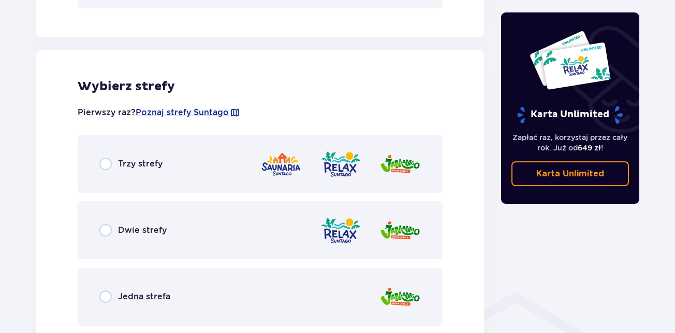
scroll to position [575, 0]
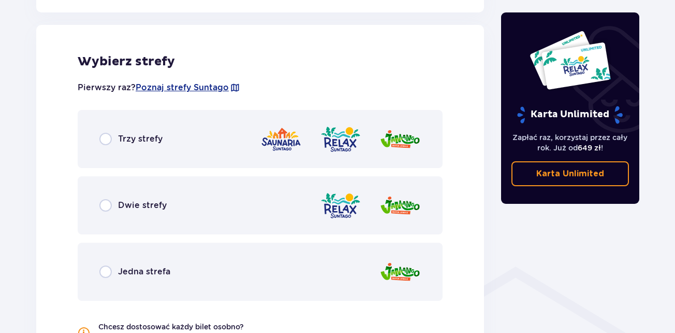
click at [106, 140] on input "radio" at bounding box center [105, 139] width 12 height 12
radio input "true"
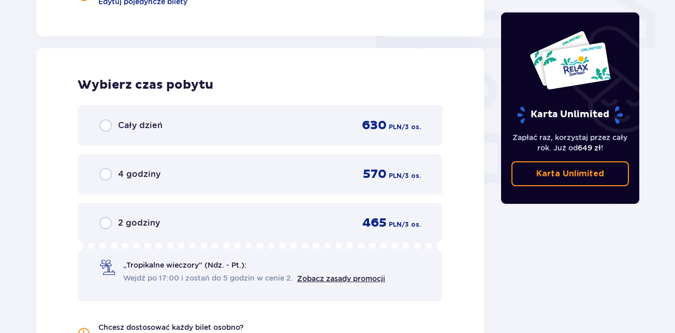
scroll to position [935, 0]
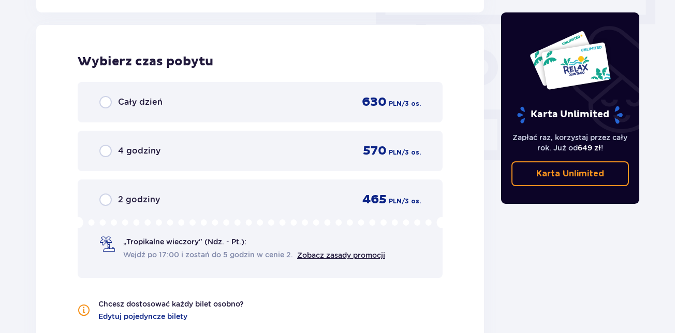
click at [107, 103] on input "radio" at bounding box center [105, 102] width 12 height 12
radio input "true"
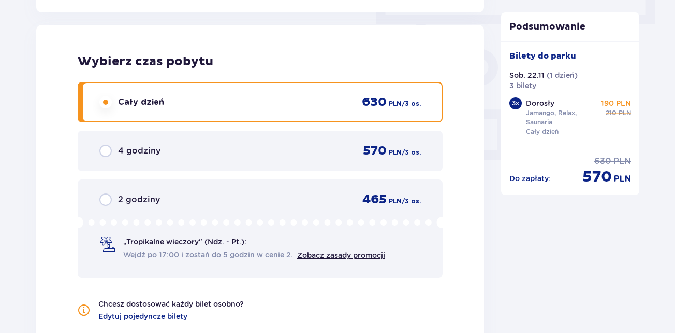
scroll to position [1110, 0]
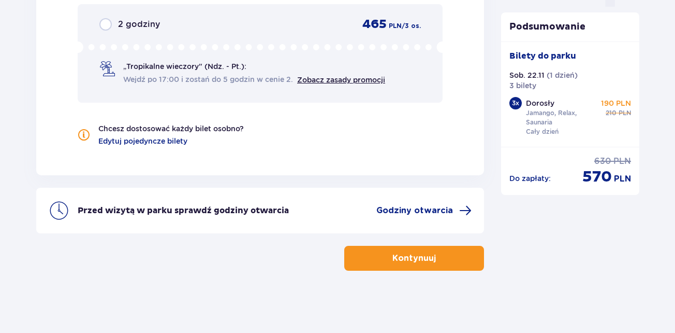
click at [403, 257] on p "Kontynuuj" at bounding box center [415, 257] width 44 height 11
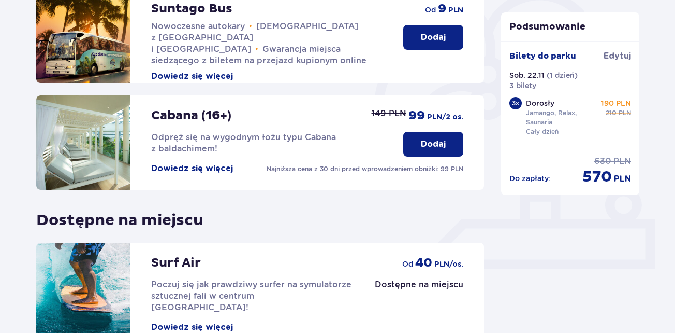
scroll to position [370, 0]
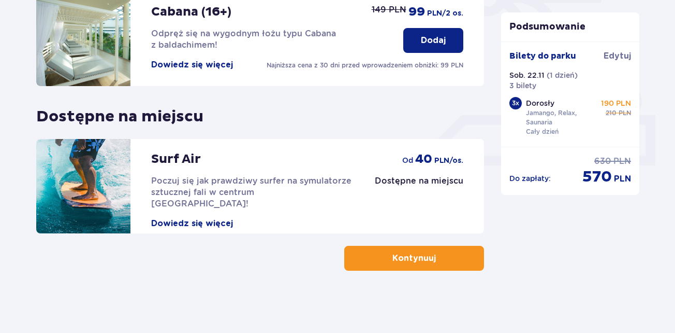
click at [204, 218] on button "Dowiedz się więcej" at bounding box center [192, 223] width 82 height 11
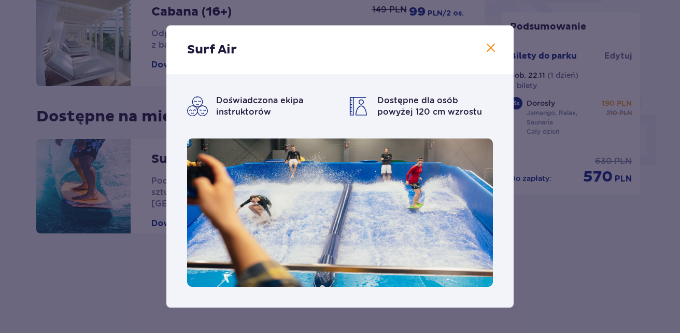
click at [492, 47] on span at bounding box center [490, 48] width 12 height 12
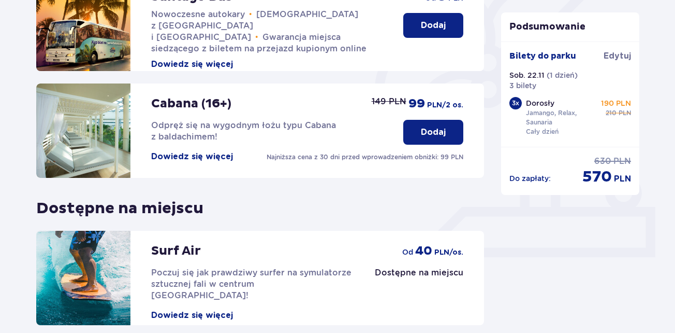
scroll to position [370, 0]
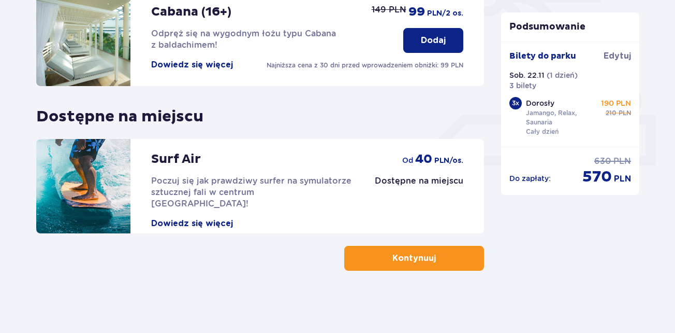
click at [401, 256] on p "Kontynuuj" at bounding box center [415, 257] width 44 height 11
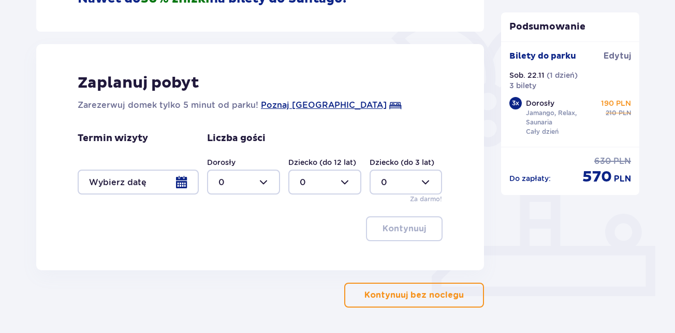
scroll to position [276, 0]
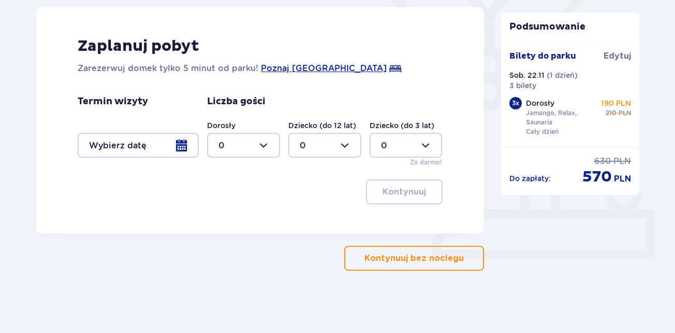
click at [445, 257] on p "Kontynuuj bez noclegu" at bounding box center [414, 257] width 99 height 11
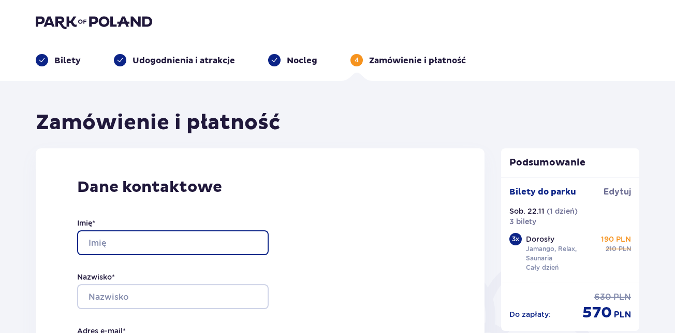
click at [156, 241] on input "Imię *" at bounding box center [173, 242] width 192 height 25
type input "krzysztof"
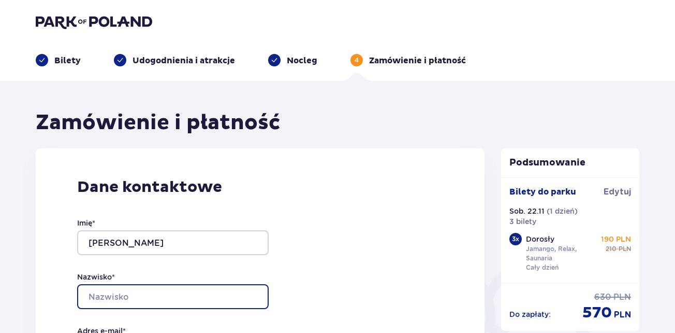
click at [119, 294] on input "Nazwisko *" at bounding box center [173, 296] width 192 height 25
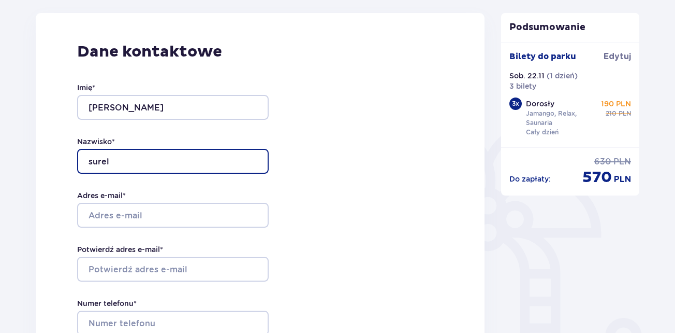
scroll to position [261, 0]
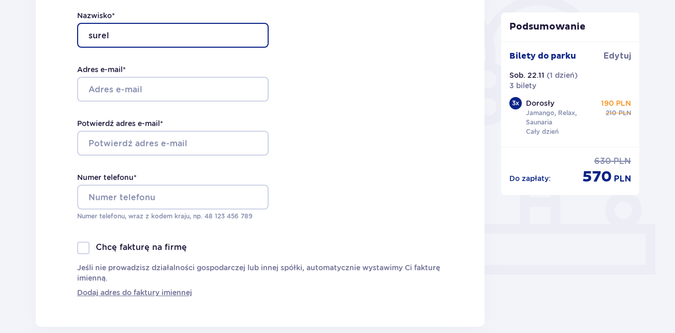
type input "surel"
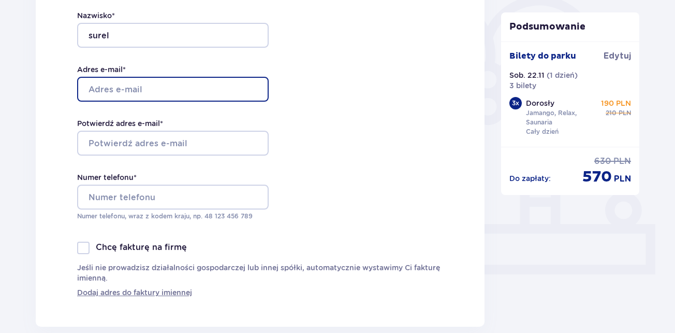
click at [111, 89] on input "Adres e-mail *" at bounding box center [173, 89] width 192 height 25
type input "[EMAIL_ADDRESS][DOMAIN_NAME]"
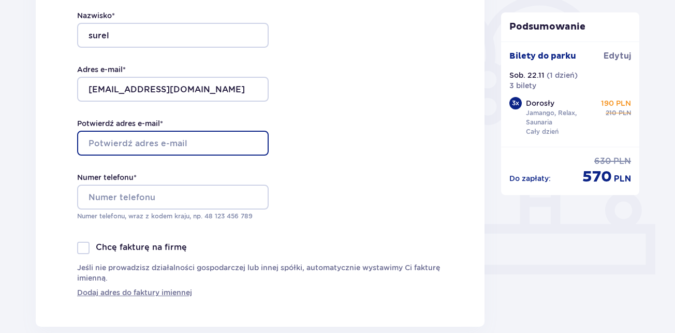
click at [100, 140] on input "Potwierdź adres e-mail *" at bounding box center [173, 143] width 192 height 25
click at [148, 142] on input "cross007@oppl" at bounding box center [173, 143] width 192 height 25
type input "[EMAIL_ADDRESS][DOMAIN_NAME]"
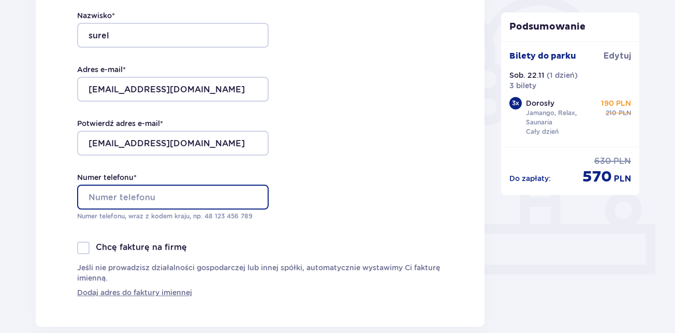
click at [131, 199] on input "Numer telefonu *" at bounding box center [173, 196] width 192 height 25
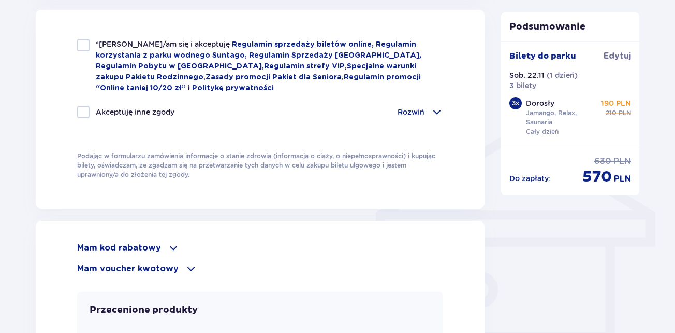
scroll to position [576, 0]
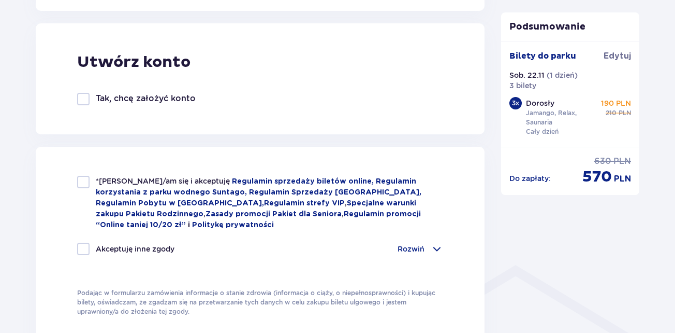
type input "603501007"
click at [81, 184] on div at bounding box center [83, 182] width 12 height 12
checkbox input "true"
click at [84, 248] on div at bounding box center [83, 248] width 12 height 12
checkbox input "true"
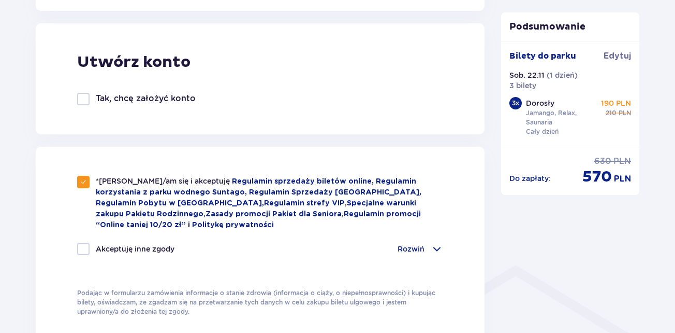
checkbox input "true"
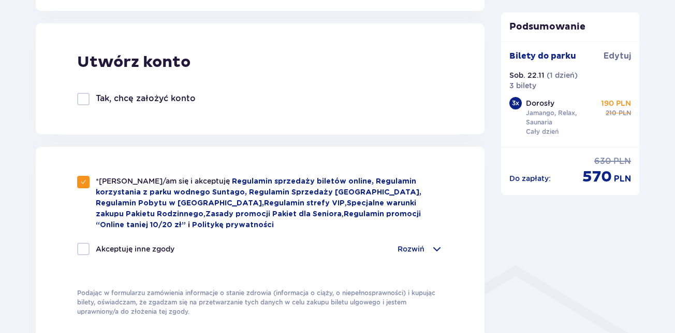
checkbox input "true"
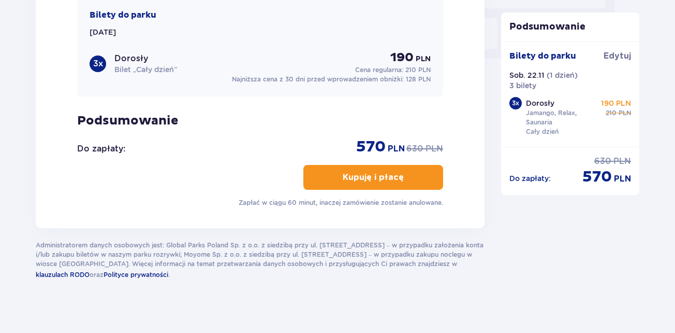
scroll to position [1043, 0]
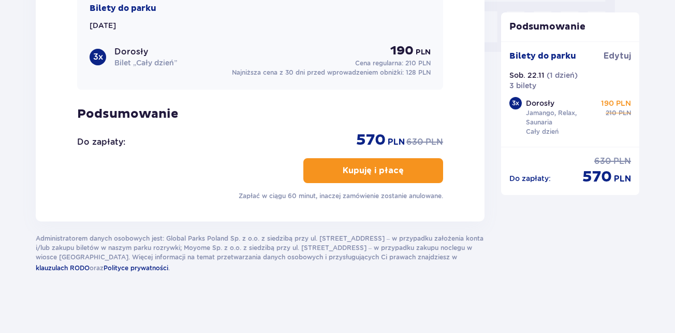
click at [361, 168] on p "Kupuję i płacę" at bounding box center [373, 170] width 61 height 11
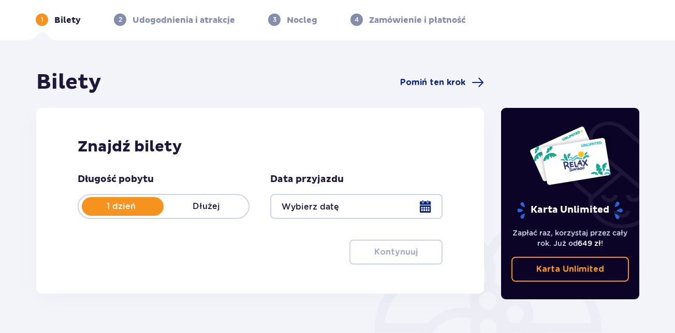
scroll to position [41, 0]
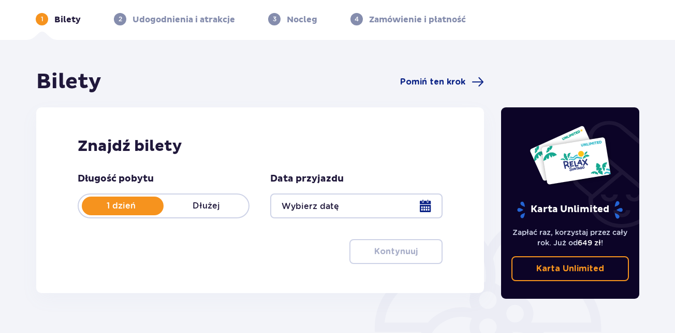
click at [424, 210] on div at bounding box center [356, 205] width 172 height 25
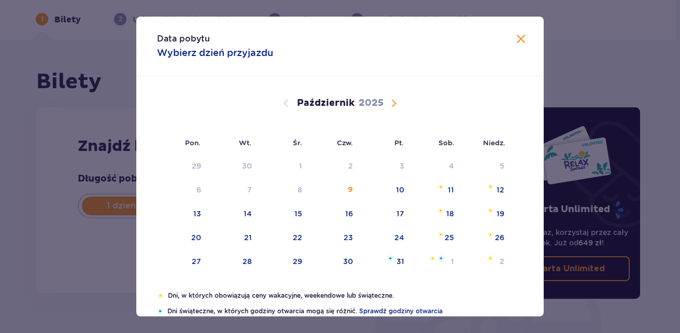
click at [394, 103] on span "Następny miesiąc" at bounding box center [393, 103] width 12 height 12
click at [445, 238] on div "22" at bounding box center [447, 237] width 9 height 10
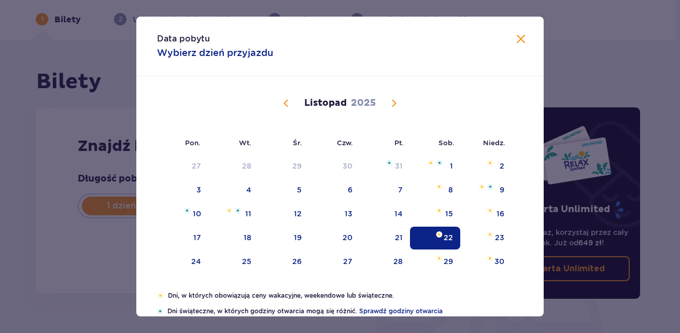
type input "[DATE]"
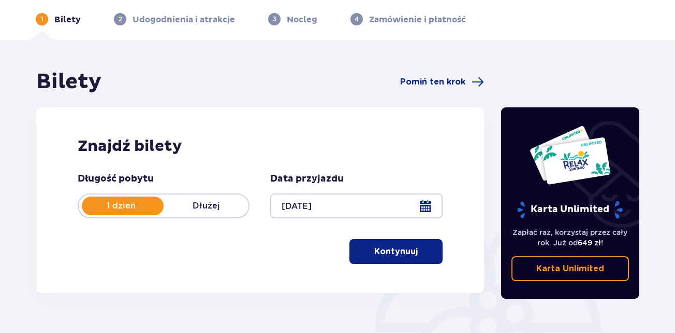
click at [422, 249] on span "button" at bounding box center [420, 251] width 12 height 12
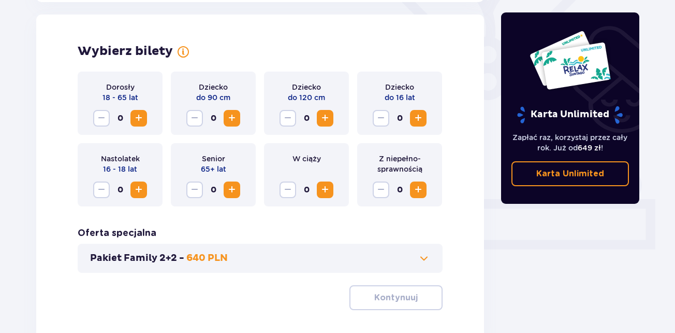
scroll to position [288, 0]
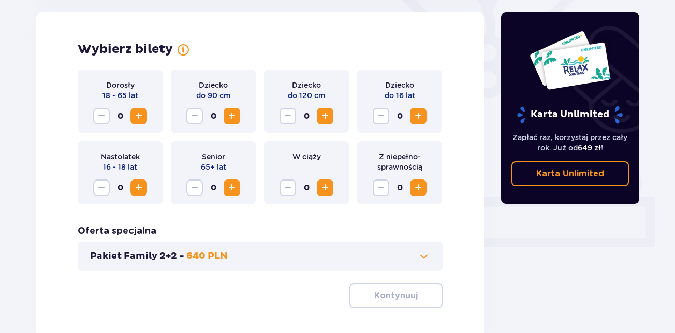
click at [139, 113] on span "Zwiększ" at bounding box center [139, 116] width 12 height 12
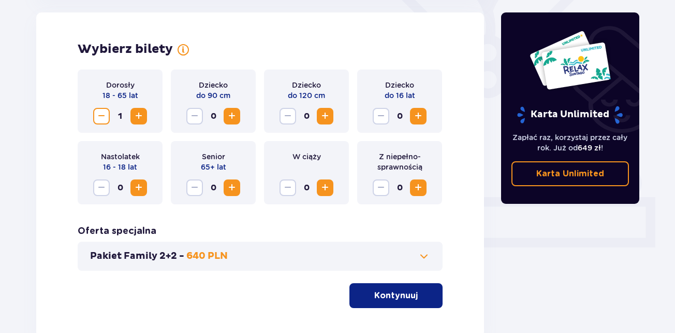
click at [139, 113] on span "Zwiększ" at bounding box center [139, 116] width 12 height 12
click at [98, 117] on span "Zmniejsz" at bounding box center [101, 116] width 12 height 12
click at [139, 112] on span "Zwiększ" at bounding box center [139, 116] width 12 height 12
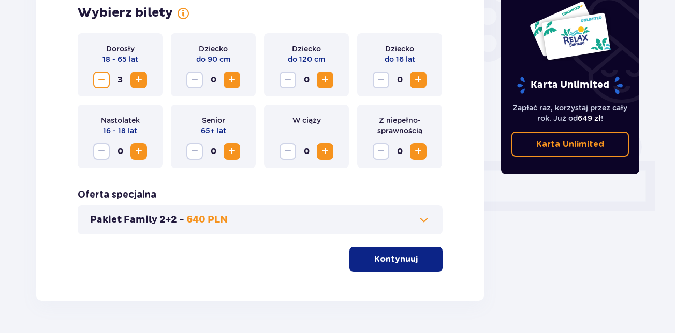
scroll to position [354, 0]
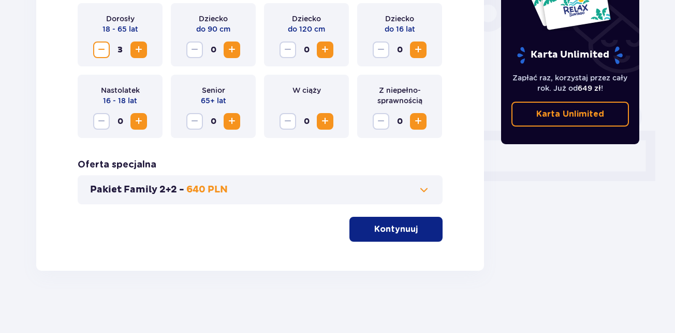
click at [420, 228] on span "button" at bounding box center [420, 229] width 12 height 12
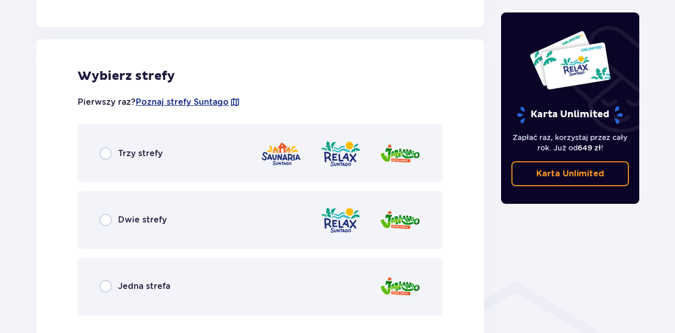
scroll to position [575, 0]
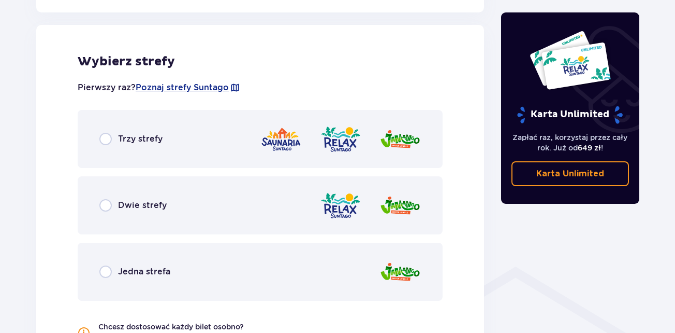
click at [107, 137] on input "radio" at bounding box center [105, 139] width 12 height 12
radio input "true"
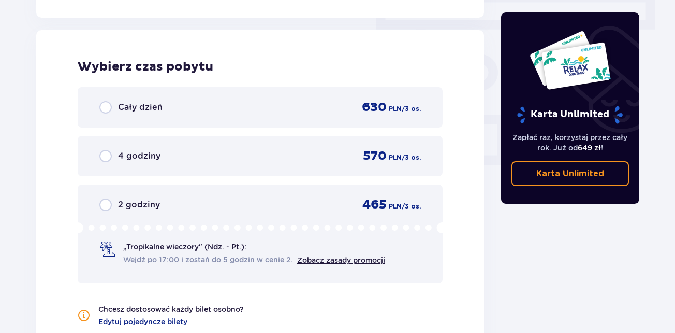
scroll to position [935, 0]
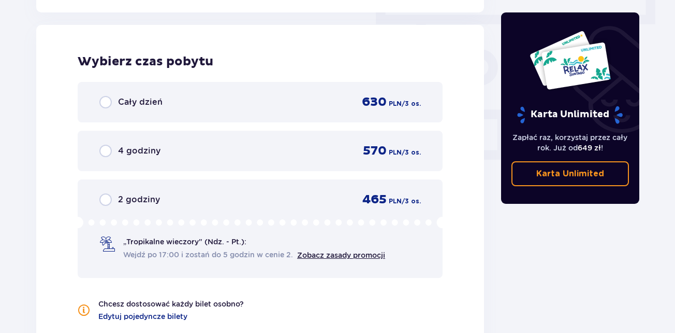
click at [107, 100] on input "radio" at bounding box center [105, 102] width 12 height 12
radio input "true"
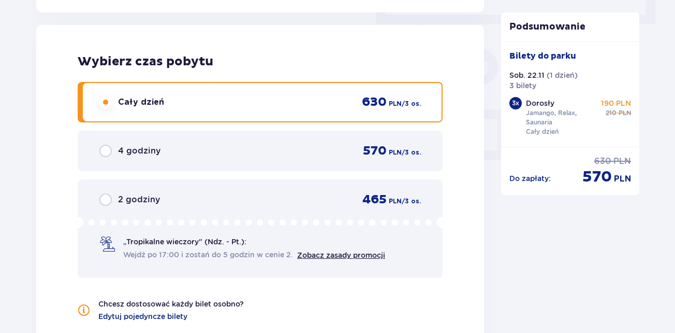
scroll to position [1110, 0]
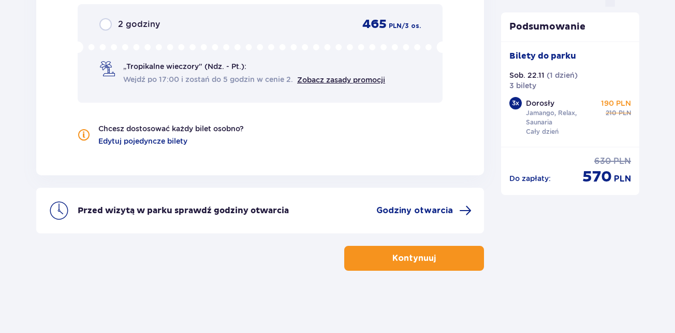
click at [449, 252] on button "Kontynuuj" at bounding box center [414, 257] width 140 height 25
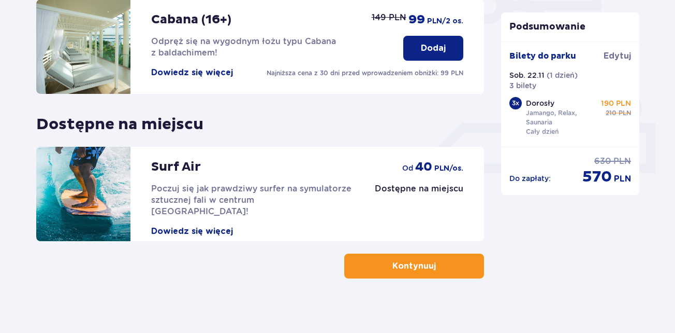
scroll to position [370, 0]
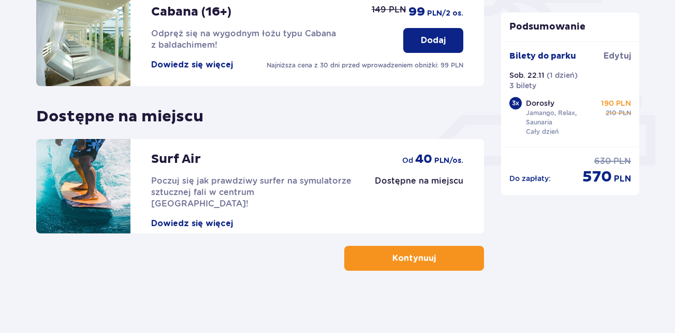
click at [403, 257] on p "Kontynuuj" at bounding box center [415, 257] width 44 height 11
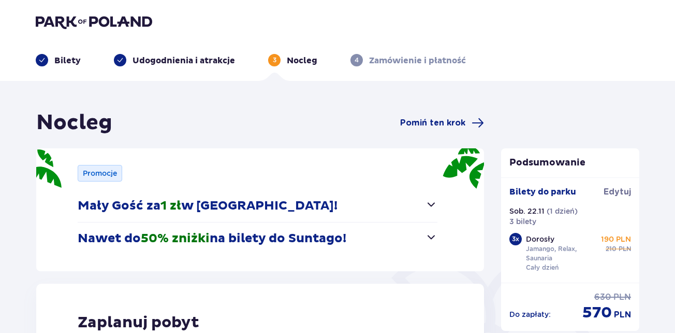
drag, startPoint x: 675, startPoint y: 87, endPoint x: 678, endPoint y: 134, distance: 46.8
click at [675, 134] on html "Bilety Udogodnienia i atrakcje 3 Nocleg 4 Zamówienie i płatność Nocleg Pomiń te…" at bounding box center [337, 166] width 675 height 333
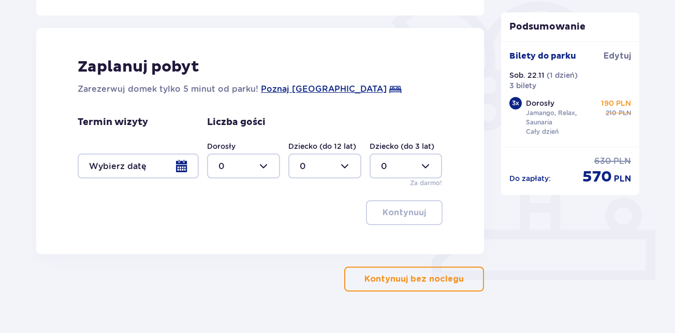
scroll to position [276, 0]
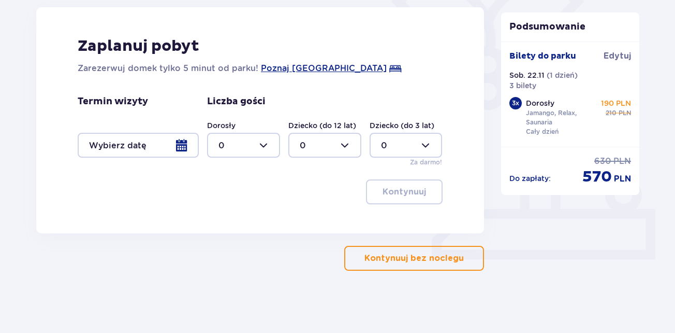
click at [401, 255] on p "Kontynuuj bez noclegu" at bounding box center [414, 257] width 99 height 11
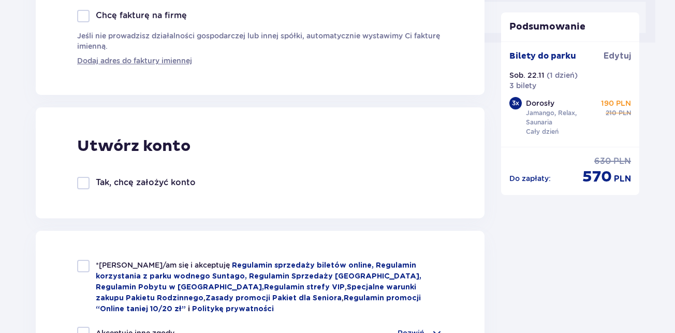
scroll to position [600, 0]
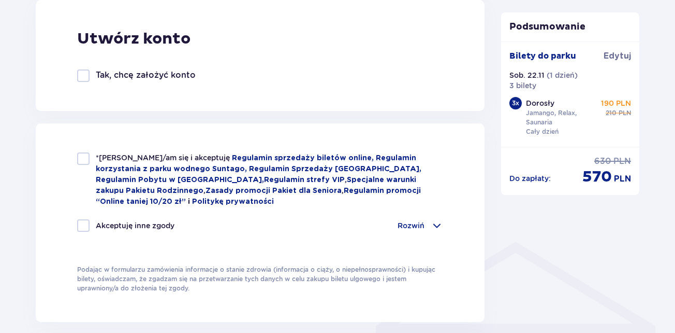
click at [83, 161] on div at bounding box center [83, 158] width 12 height 12
checkbox input "true"
click at [80, 222] on div at bounding box center [83, 225] width 12 height 12
checkbox input "true"
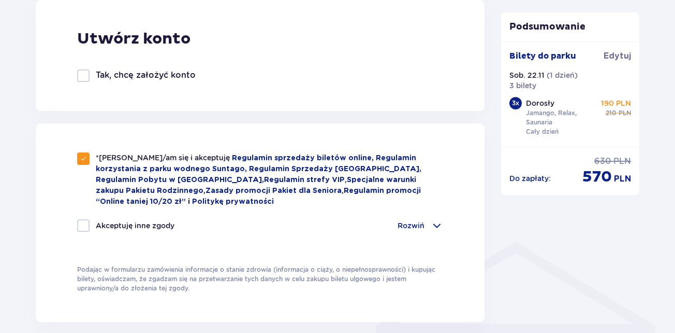
checkbox input "true"
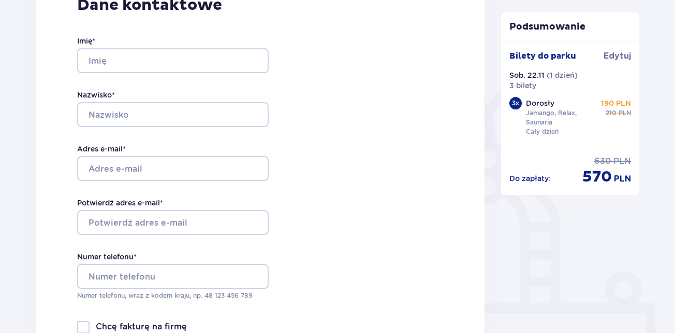
scroll to position [161, 0]
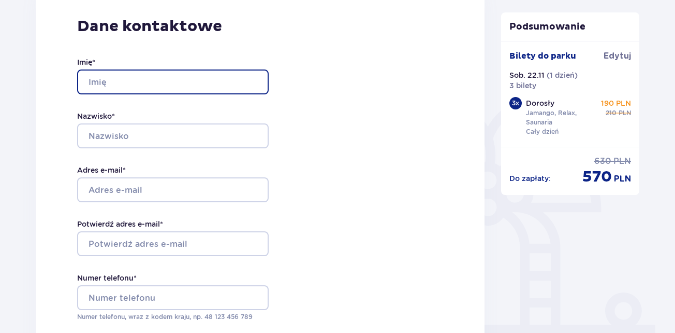
click at [178, 80] on input "Imię *" at bounding box center [173, 81] width 192 height 25
type input "krzysztof"
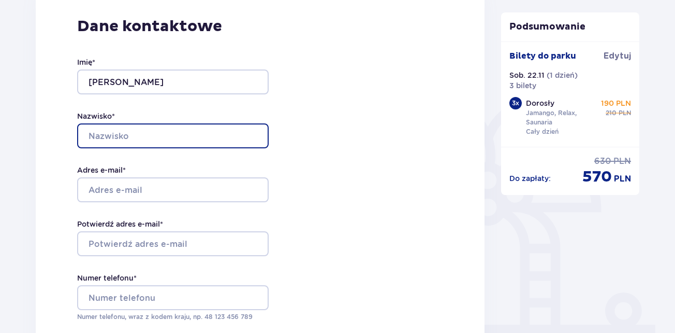
click at [156, 137] on input "Nazwisko *" at bounding box center [173, 135] width 192 height 25
type input "surel"
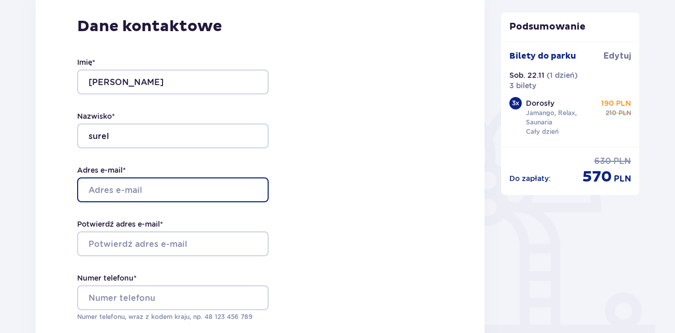
click at [140, 194] on input "Adres e-mail *" at bounding box center [173, 189] width 192 height 25
type input "[EMAIL_ADDRESS][DOMAIN_NAME]"
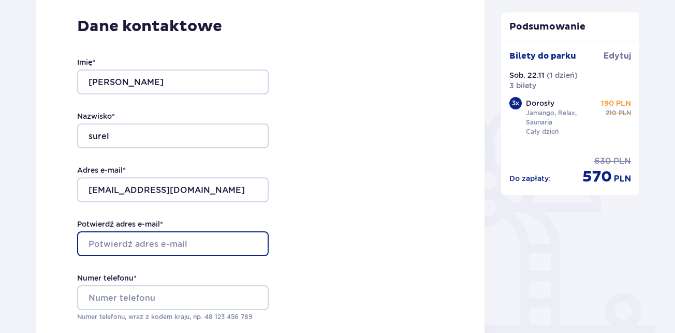
click at [129, 242] on input "Potwierdź adres e-mail *" at bounding box center [173, 243] width 192 height 25
type input "[EMAIL_ADDRESS][DOMAIN_NAME]"
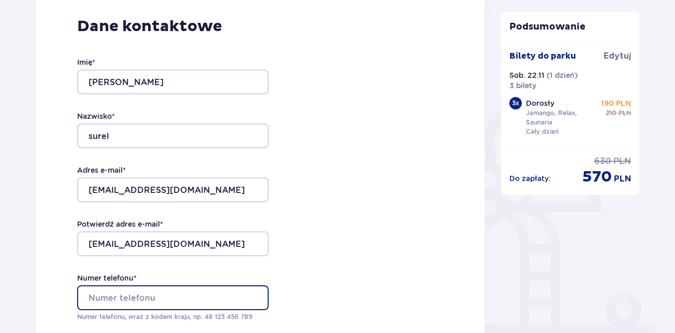
click at [121, 296] on input "Numer telefonu *" at bounding box center [173, 297] width 192 height 25
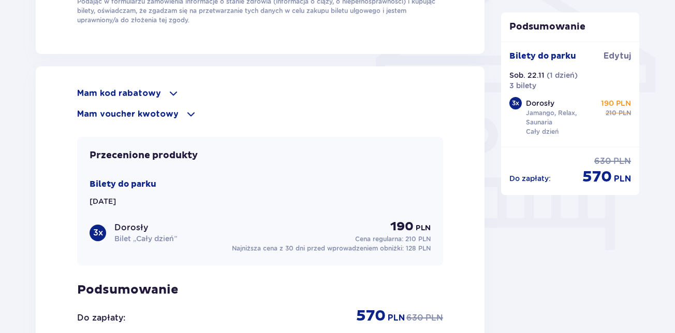
scroll to position [865, 0]
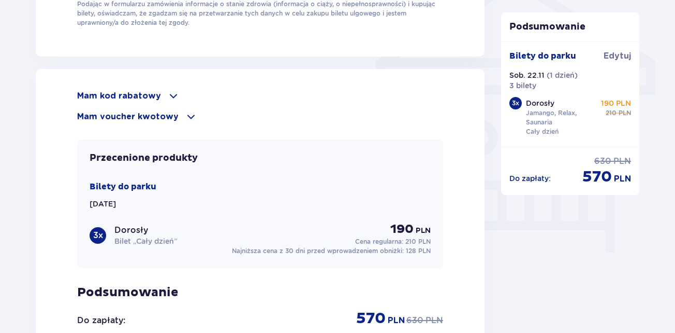
type input "603501007"
click at [134, 116] on p "Mam voucher kwotowy" at bounding box center [128, 116] width 102 height 11
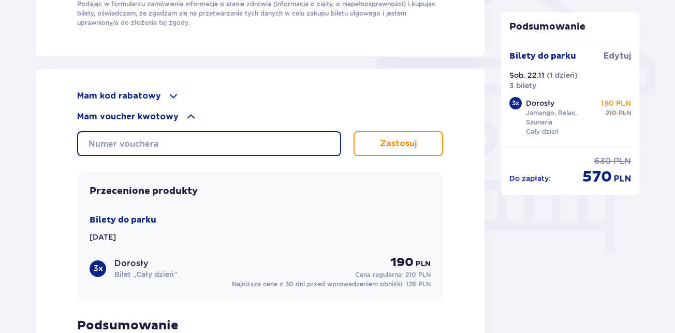
click at [138, 141] on input "text" at bounding box center [209, 143] width 264 height 25
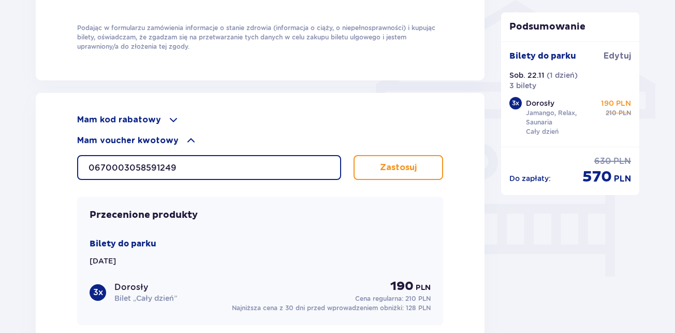
scroll to position [839, 0]
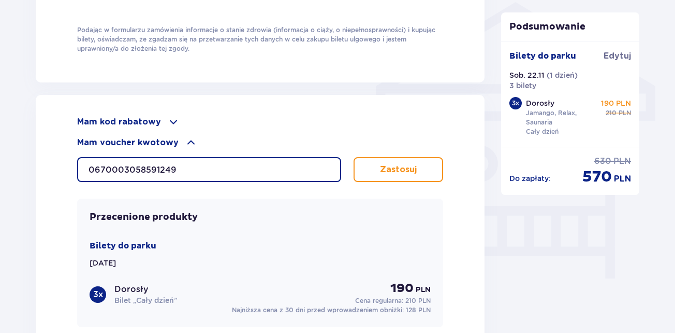
type input "0670003058591249"
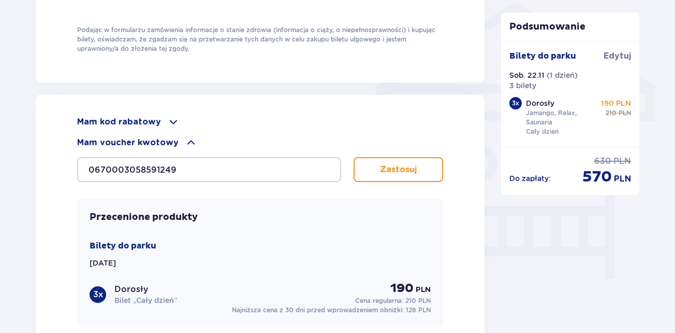
click at [403, 166] on p "Zastosuj" at bounding box center [398, 169] width 37 height 11
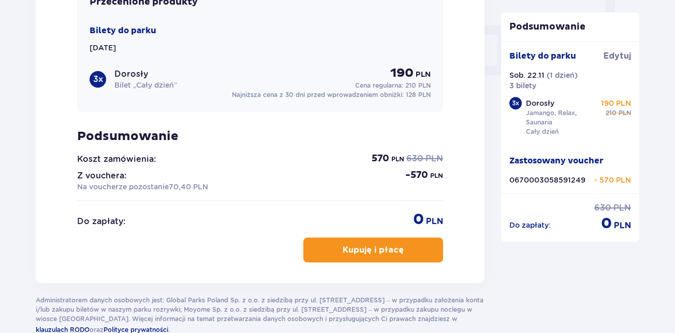
scroll to position [1081, 0]
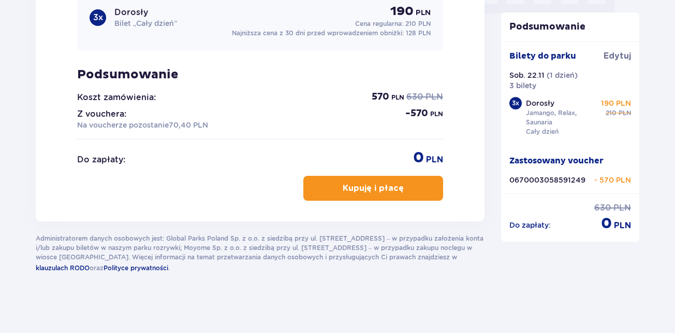
click at [366, 187] on p "Kupuję i płacę" at bounding box center [373, 187] width 61 height 11
